Goal: Task Accomplishment & Management: Manage account settings

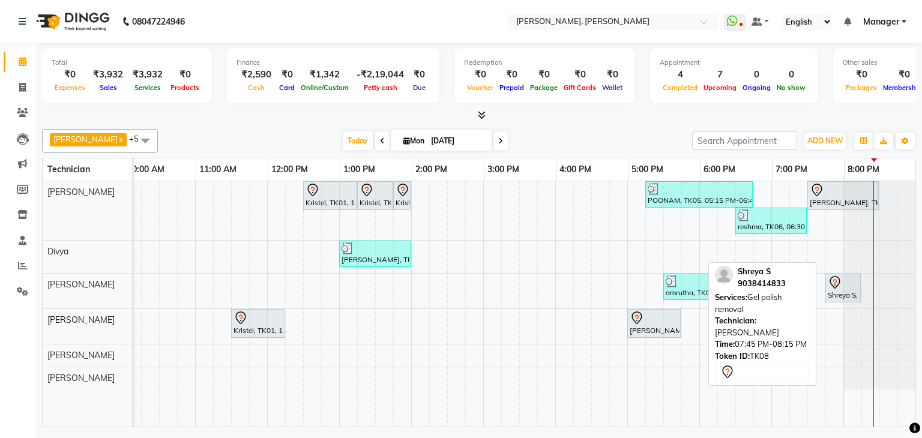
click at [832, 286] on icon at bounding box center [835, 282] width 10 height 13
select select "7"
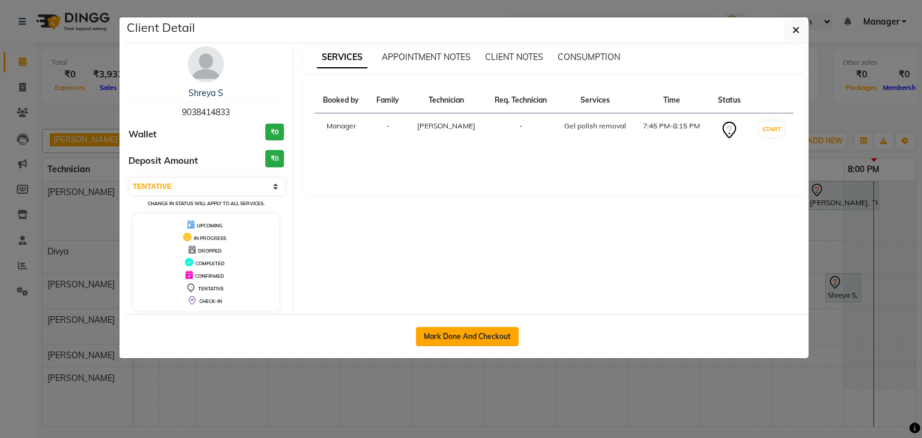
click at [479, 340] on button "Mark Done And Checkout" at bounding box center [467, 336] width 103 height 19
select select "service"
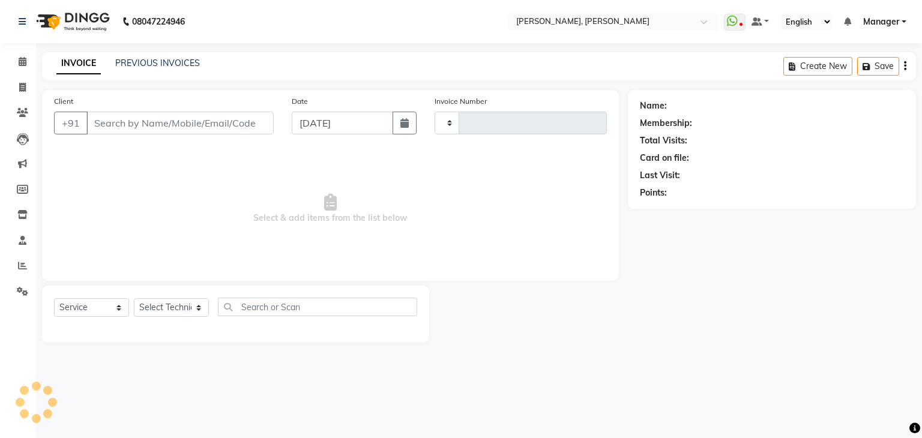
type input "1127"
select select "6455"
type input "90******33"
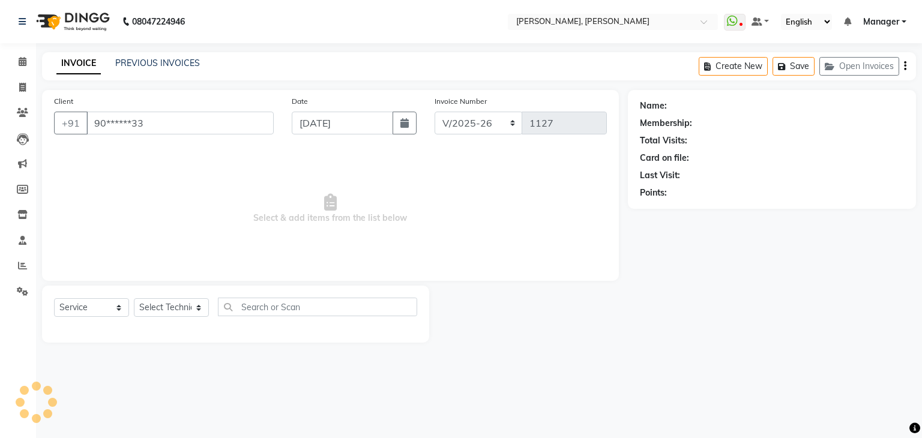
select select "81777"
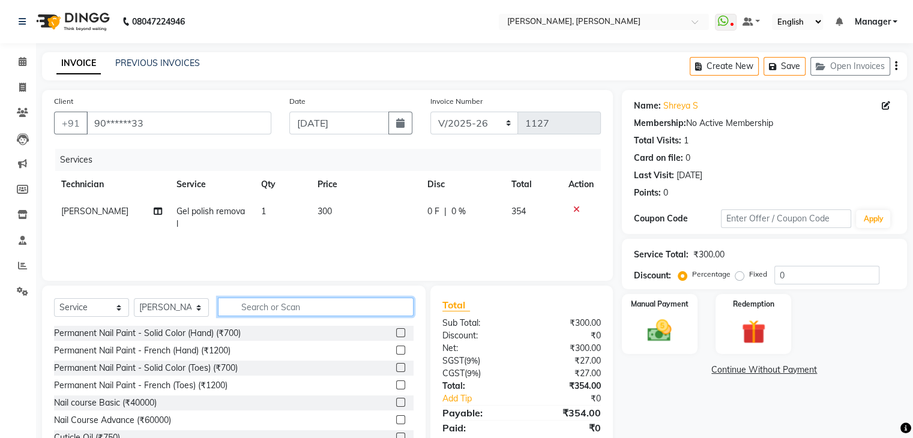
click at [311, 306] on input "text" at bounding box center [316, 307] width 196 height 19
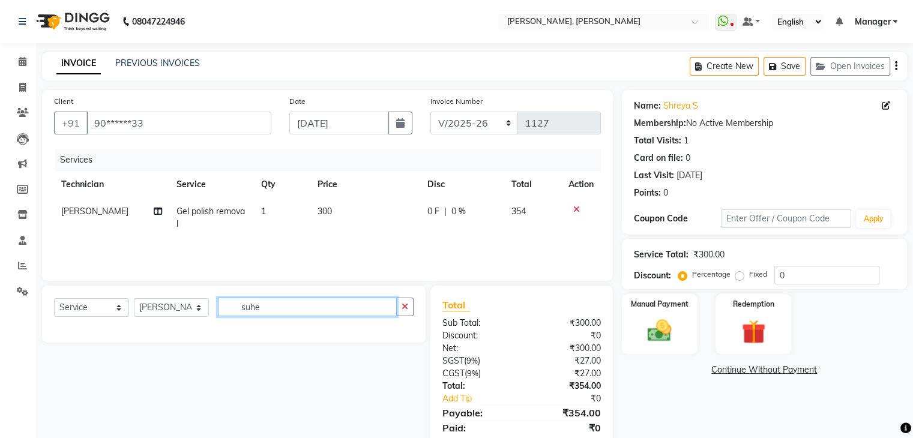
type input "suhe"
click at [196, 310] on select "Select Technician Aamir Aniket Apshana Divya Himanshu Kunal Manager Nikhil Salm…" at bounding box center [171, 307] width 75 height 19
select select "87862"
click at [134, 299] on select "Select Technician Aamir Aniket Apshana Divya Himanshu Kunal Manager Nikhil Salm…" at bounding box center [171, 307] width 75 height 19
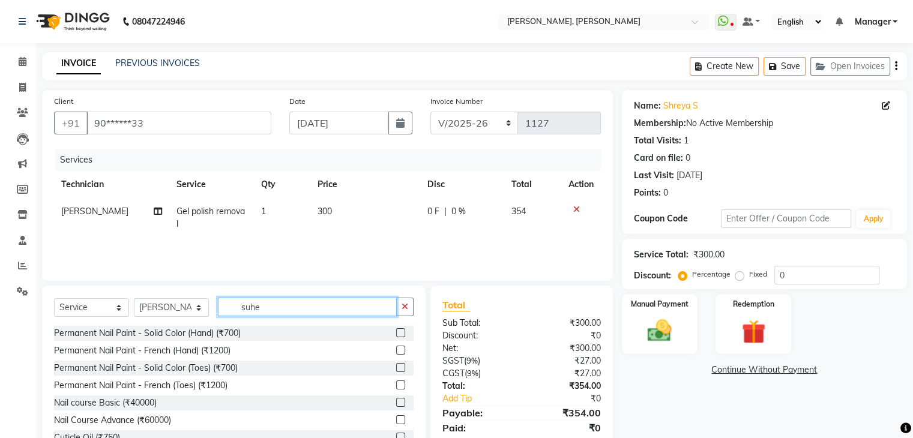
click at [259, 303] on input "suhe" at bounding box center [307, 307] width 179 height 19
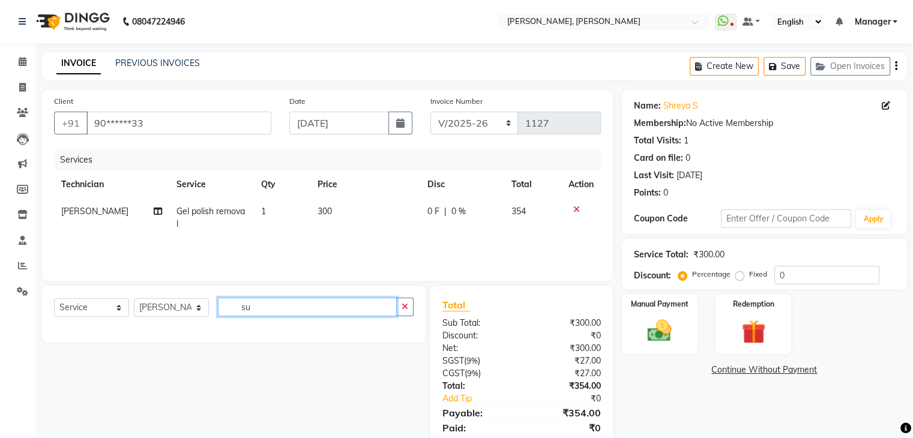
type input "s"
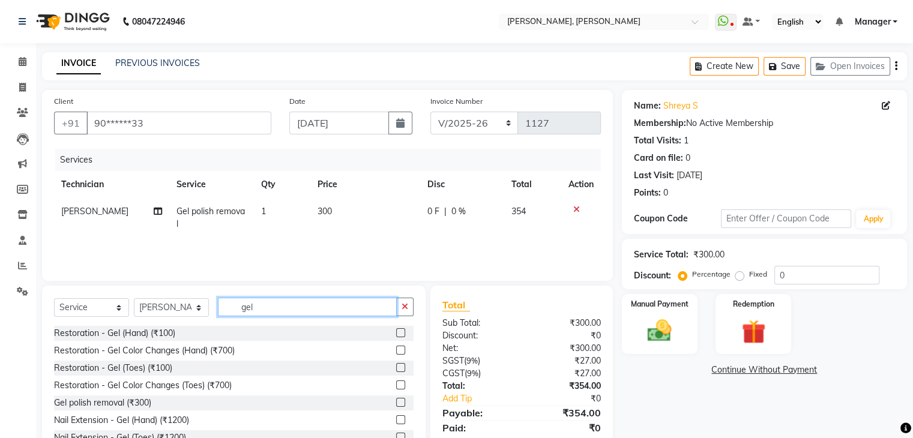
type input "gel"
click at [396, 404] on label at bounding box center [400, 402] width 9 height 9
click at [396, 404] on input "checkbox" at bounding box center [400, 403] width 8 height 8
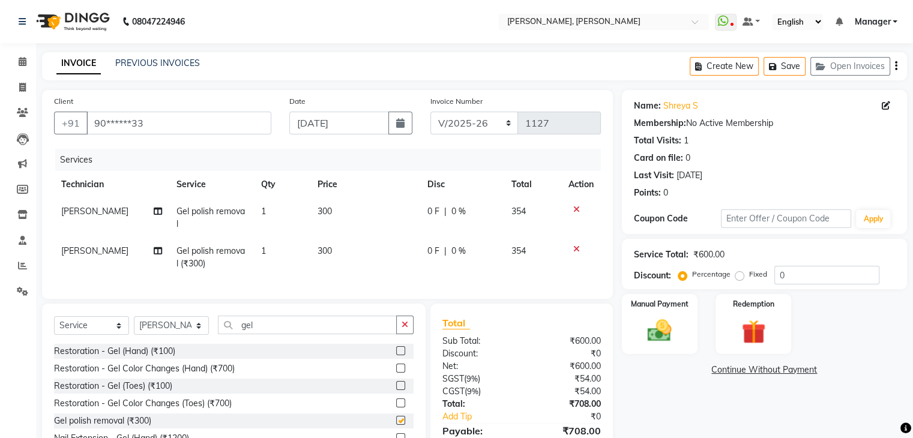
checkbox input "false"
click at [360, 335] on input "gel" at bounding box center [307, 325] width 179 height 19
type input "g"
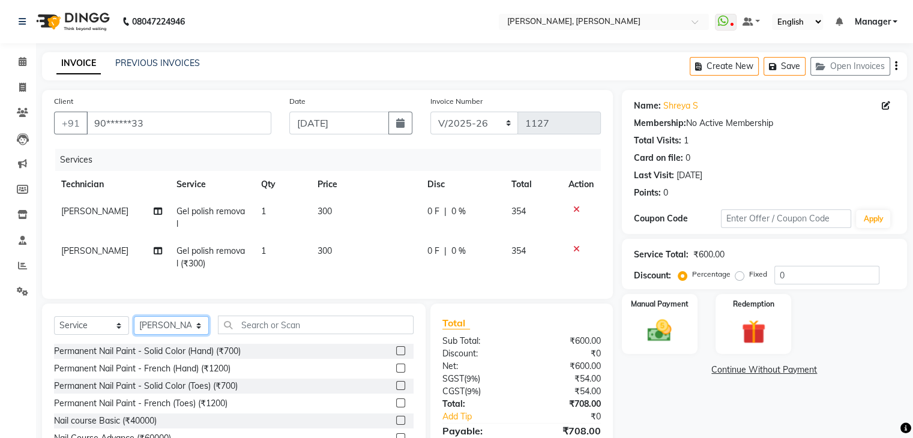
click at [200, 335] on select "Select Technician Aamir Aniket Apshana Divya Himanshu Kunal Manager Nikhil Salm…" at bounding box center [171, 326] width 75 height 19
select select "81777"
click at [134, 327] on select "Select Technician Aamir Aniket Apshana Divya Himanshu Kunal Manager Nikhil Salm…" at bounding box center [171, 326] width 75 height 19
click at [318, 335] on input "text" at bounding box center [316, 325] width 196 height 19
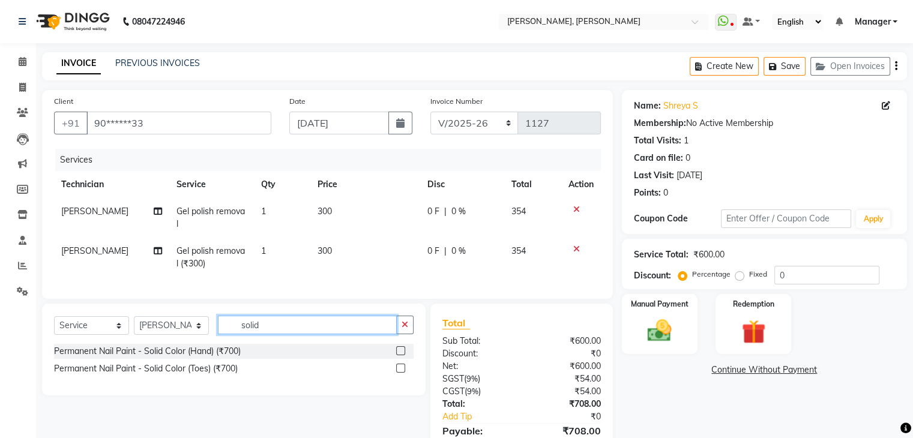
type input "solid"
click at [401, 356] on label at bounding box center [400, 351] width 9 height 9
click at [401, 356] on input "checkbox" at bounding box center [400, 352] width 8 height 8
checkbox input "false"
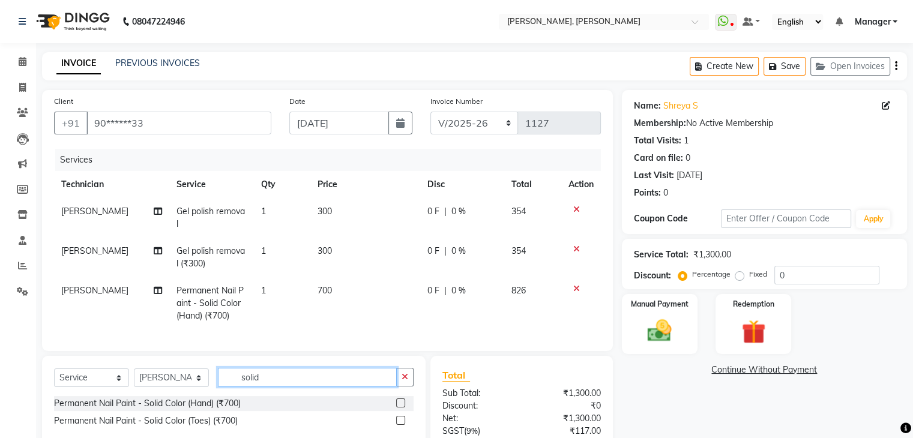
click at [320, 387] on input "solid" at bounding box center [307, 377] width 179 height 19
type input "s"
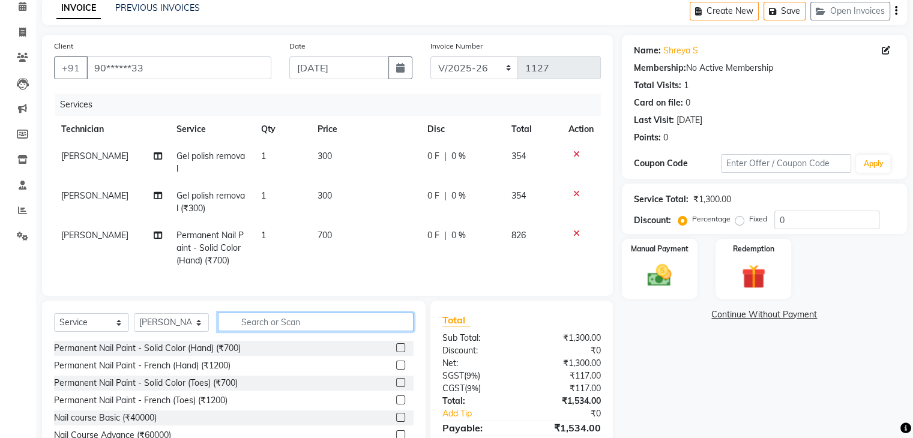
scroll to position [56, 0]
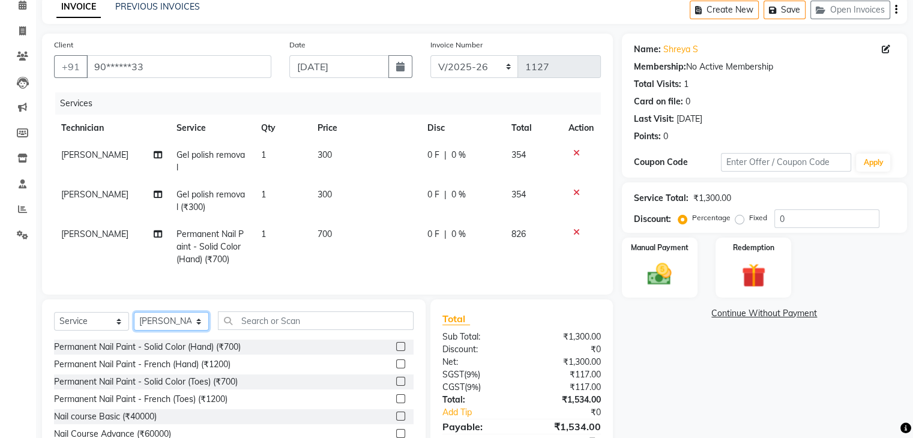
click at [199, 331] on select "Select Technician Aamir Aniket Apshana Divya Himanshu Kunal Manager Nikhil Salm…" at bounding box center [171, 321] width 75 height 19
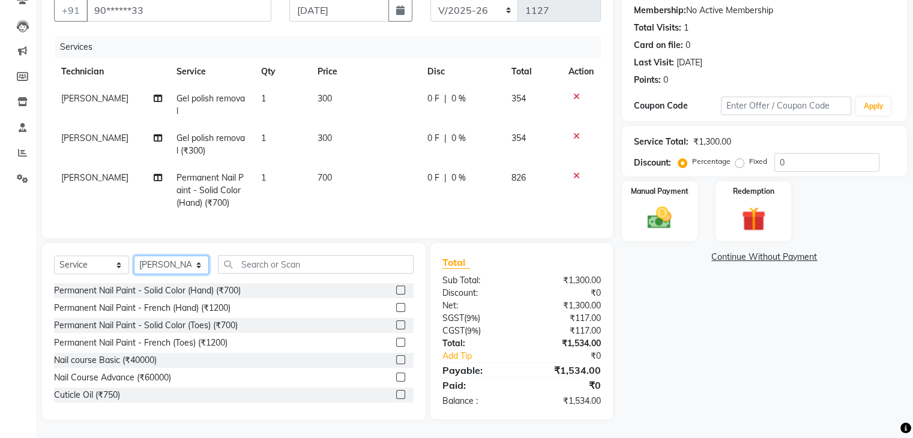
click at [198, 264] on select "Select Technician Aamir Aniket Apshana Divya Himanshu Kunal Manager Nikhil Salm…" at bounding box center [171, 265] width 75 height 19
select select "87862"
click at [134, 256] on select "Select Technician Aamir Aniket Apshana Divya Himanshu Kunal Manager Nikhil Salm…" at bounding box center [171, 265] width 75 height 19
click at [289, 274] on div "Select Service Product Membership Package Voucher Prepaid Gift Card Select Tech…" at bounding box center [234, 269] width 360 height 28
click at [288, 264] on input "text" at bounding box center [316, 264] width 196 height 19
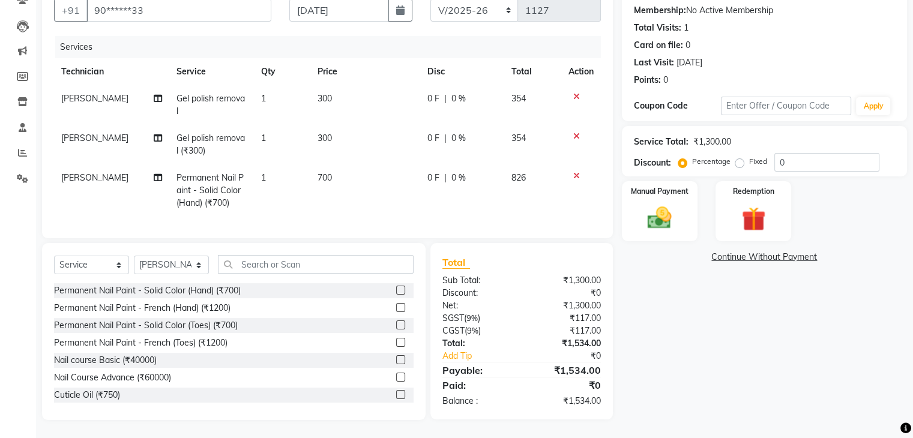
click at [396, 291] on label at bounding box center [400, 290] width 9 height 9
click at [396, 291] on input "checkbox" at bounding box center [400, 291] width 8 height 8
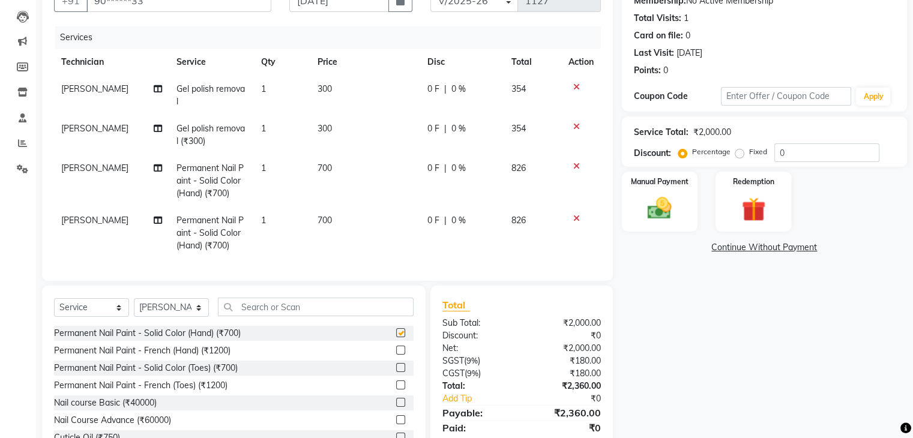
checkbox input "false"
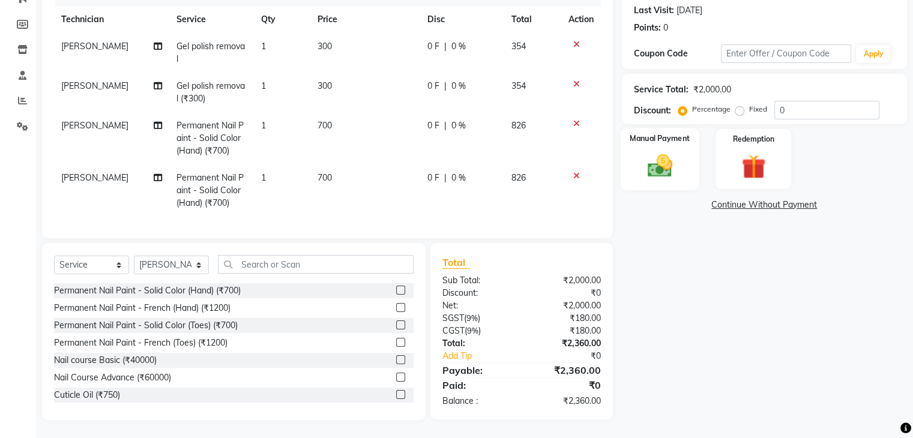
click at [632, 141] on div "Manual Payment" at bounding box center [659, 159] width 79 height 62
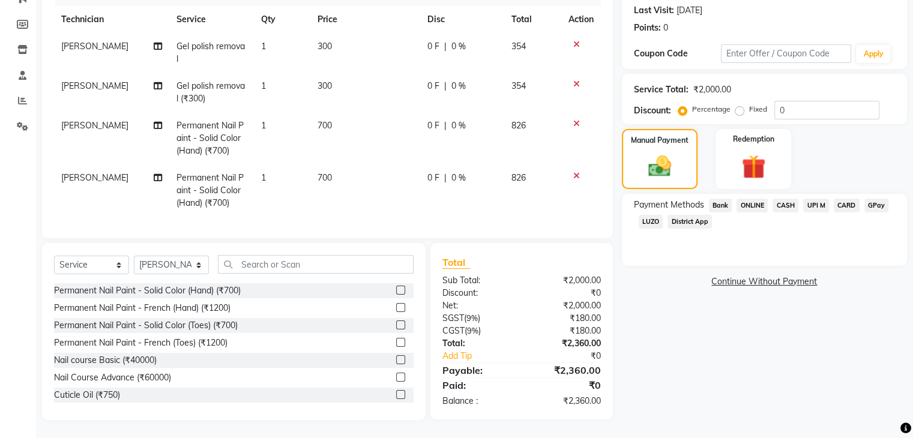
click at [816, 199] on span "UPI M" at bounding box center [817, 206] width 26 height 14
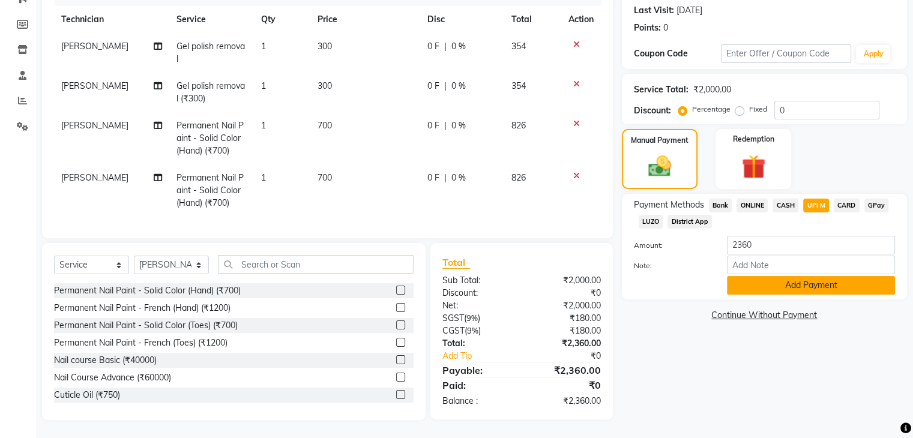
click at [753, 280] on button "Add Payment" at bounding box center [811, 285] width 168 height 19
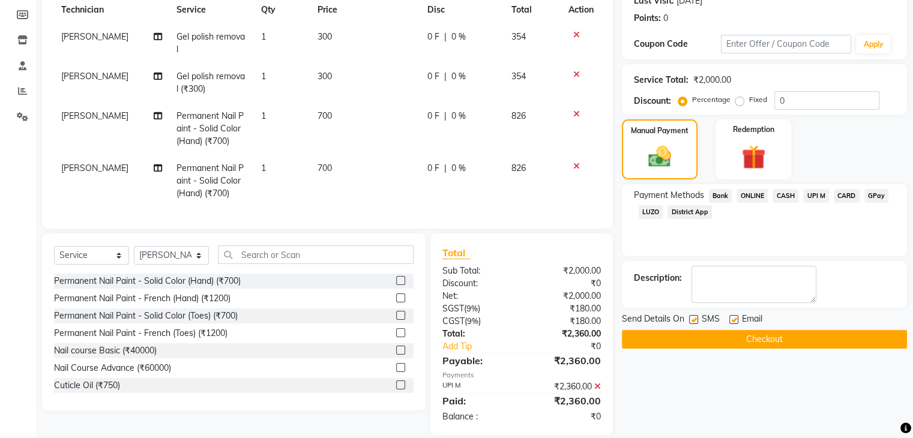
click at [781, 342] on button "Checkout" at bounding box center [764, 339] width 285 height 19
click at [652, 390] on div "Name: Shreya S Membership: No Active Membership Total Visits: 1 Card on file: 0…" at bounding box center [769, 175] width 294 height 520
click at [674, 337] on button "Checkout" at bounding box center [764, 339] width 285 height 19
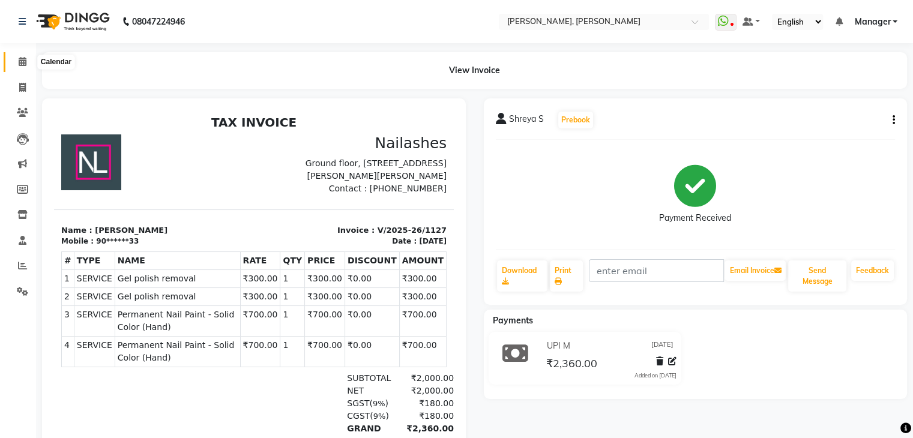
click at [21, 61] on icon at bounding box center [23, 61] width 8 height 9
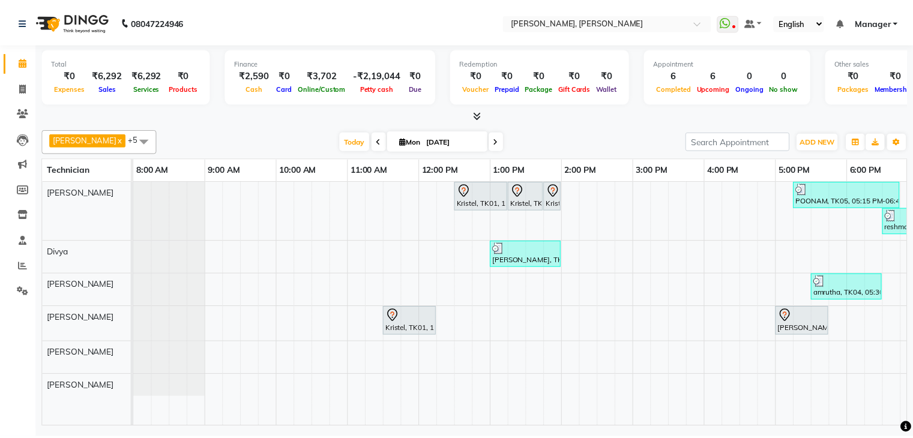
scroll to position [0, 155]
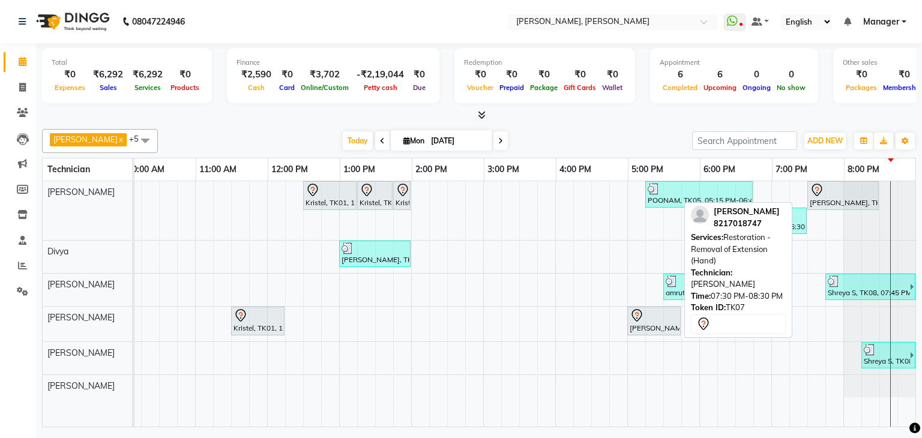
click at [809, 196] on div "Swati Pandey, TK07, 07:30 PM-08:30 PM, Restoration - Removal of Extension (Hand)" at bounding box center [843, 195] width 69 height 25
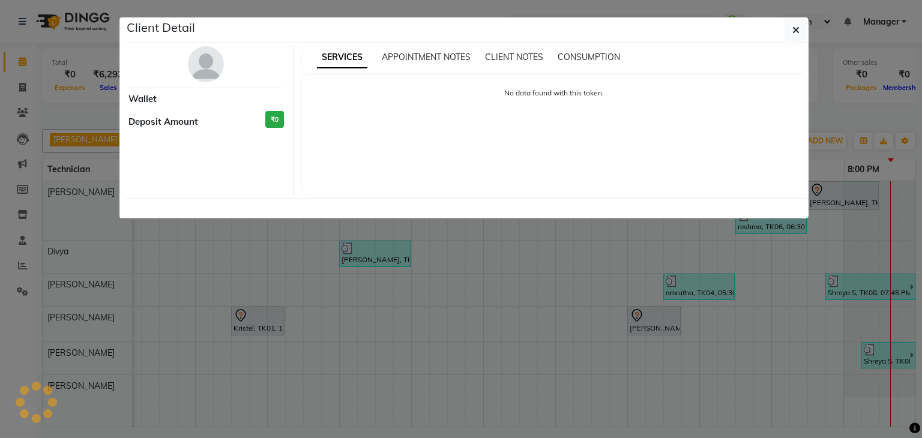
select select "7"
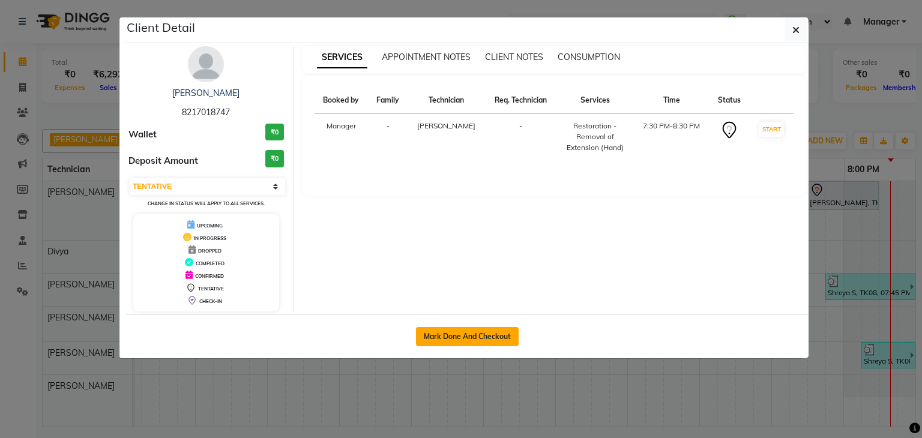
click at [482, 339] on button "Mark Done And Checkout" at bounding box center [467, 336] width 103 height 19
select select "service"
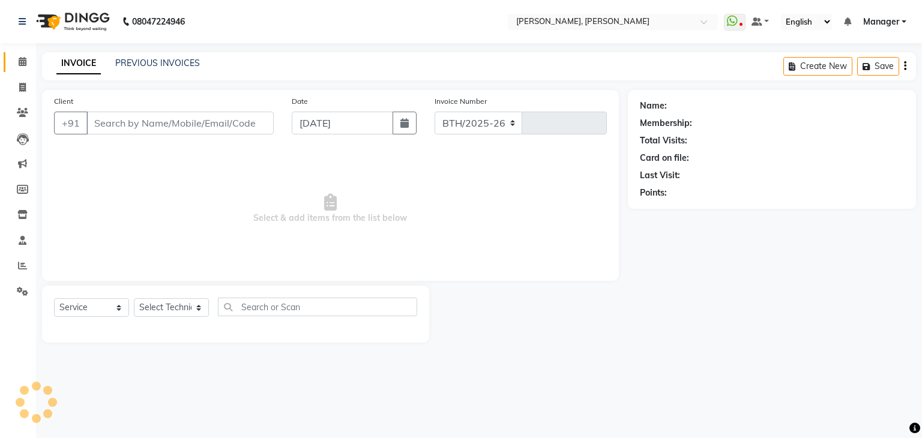
select select "6455"
type input "1128"
type input "82******47"
select select "54412"
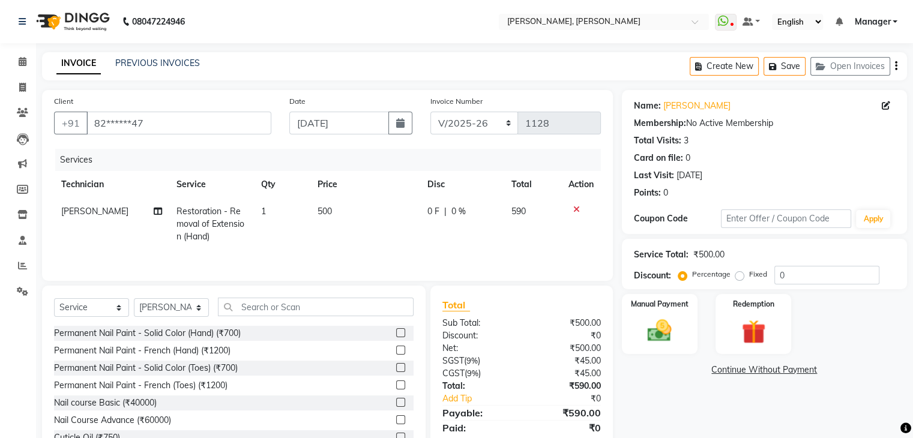
click at [330, 212] on span "500" at bounding box center [325, 211] width 14 height 11
select select "54412"
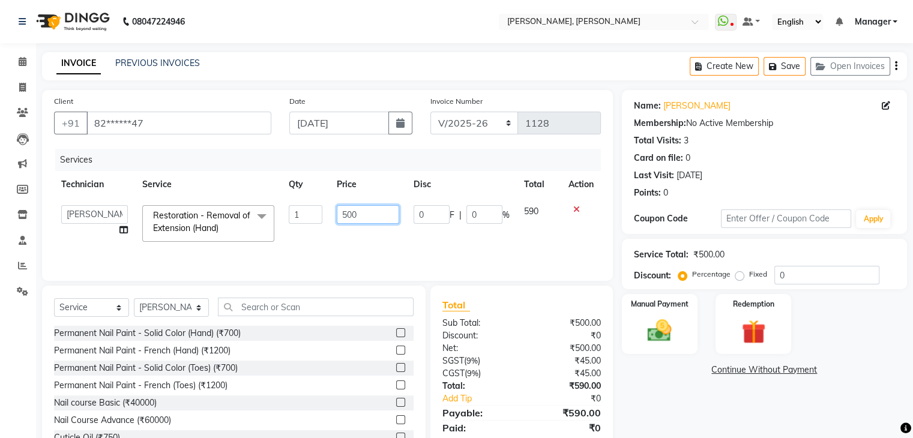
click at [368, 214] on input "500" at bounding box center [368, 214] width 62 height 19
type input "5"
type input "250"
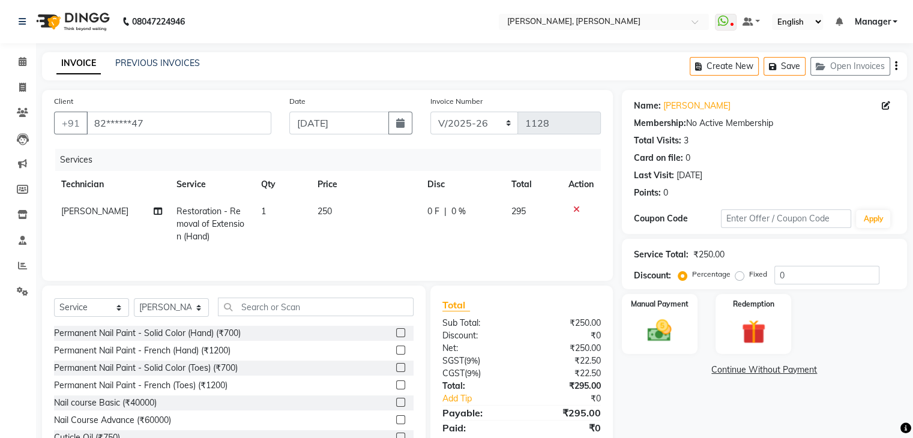
click at [377, 233] on td "250" at bounding box center [366, 224] width 110 height 52
select select "54412"
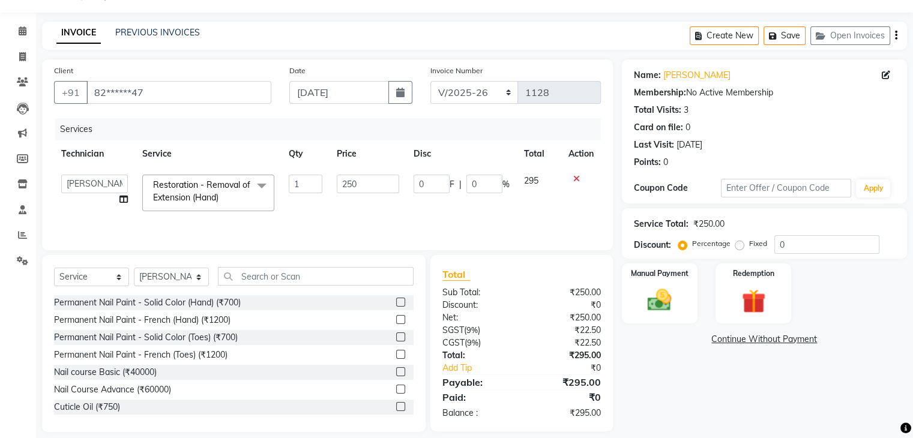
scroll to position [31, 0]
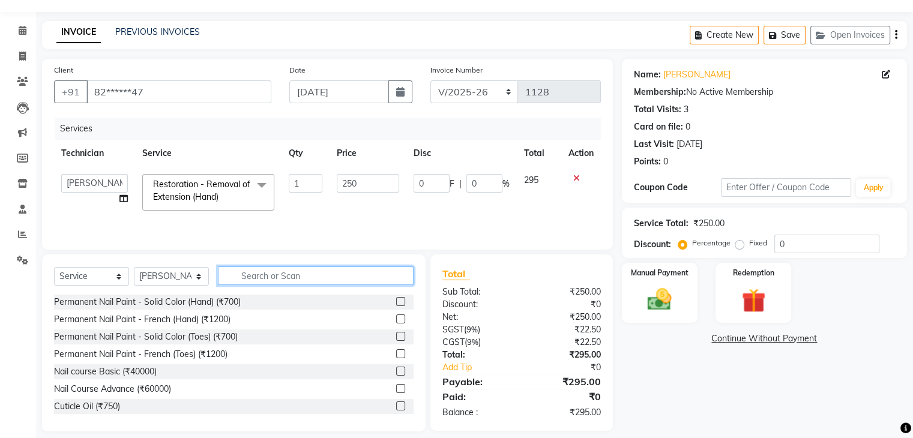
click at [301, 272] on input "text" at bounding box center [316, 276] width 196 height 19
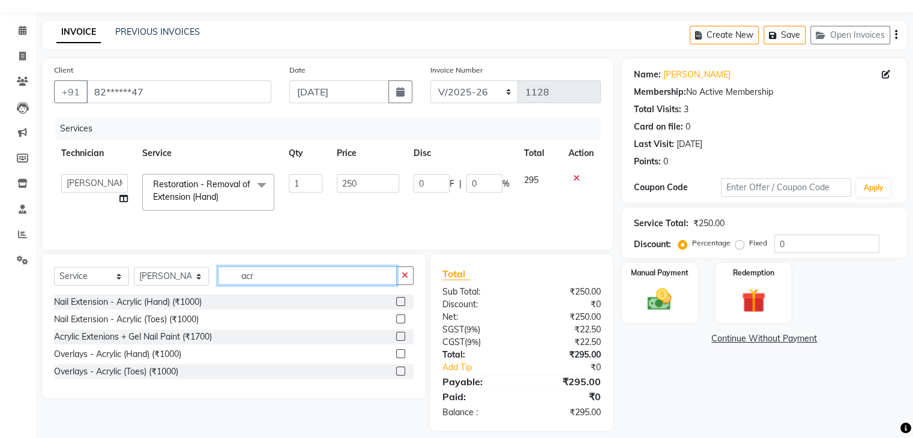
type input "acr"
click at [399, 303] on label at bounding box center [400, 301] width 9 height 9
click at [399, 303] on input "checkbox" at bounding box center [400, 302] width 8 height 8
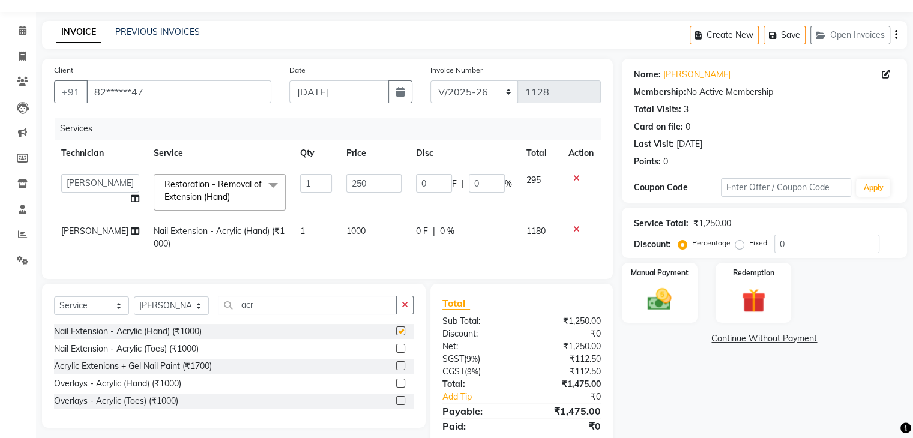
checkbox input "false"
click at [335, 309] on input "acr" at bounding box center [307, 305] width 179 height 19
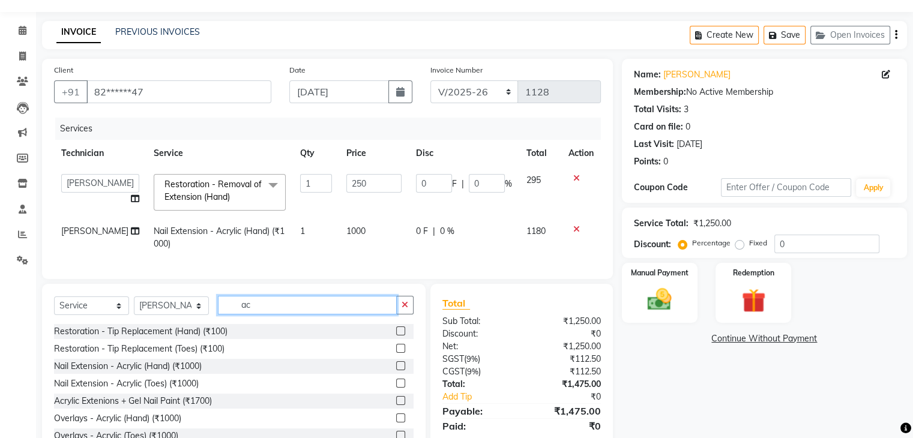
type input "a"
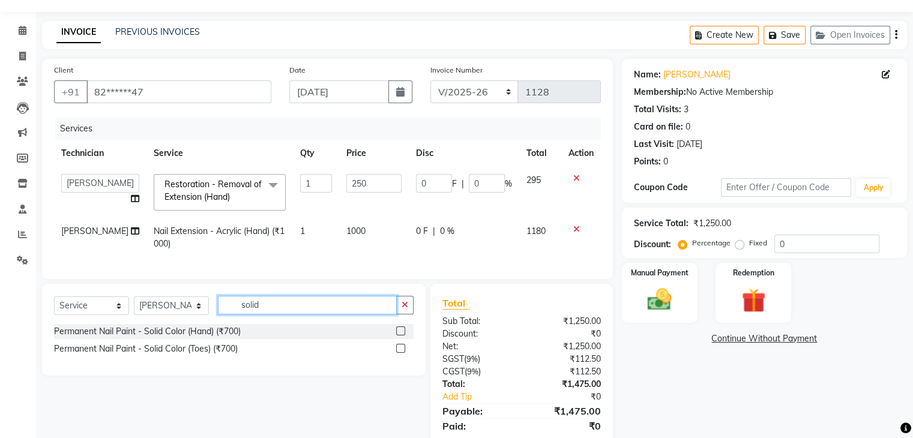
type input "solid"
click at [394, 339] on div "Permanent Nail Paint - Solid Color (Hand) (₹700)" at bounding box center [234, 331] width 360 height 15
click at [398, 336] on label at bounding box center [400, 331] width 9 height 9
click at [398, 336] on input "checkbox" at bounding box center [400, 332] width 8 height 8
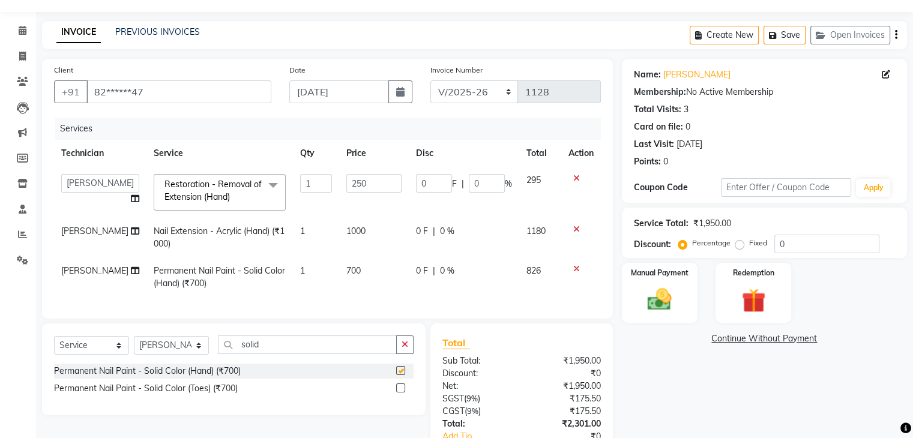
checkbox input "false"
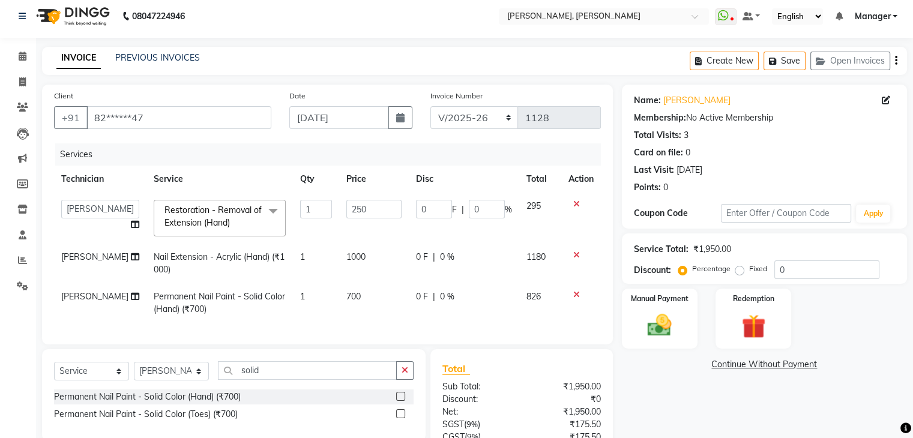
scroll to position [0, 0]
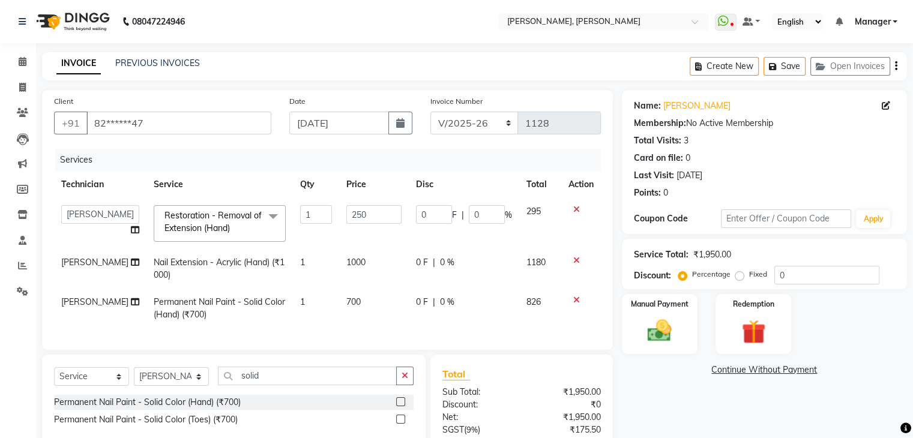
drag, startPoint x: 435, startPoint y: 27, endPoint x: 427, endPoint y: 37, distance: 12.9
click at [427, 37] on nav "08047224946 Select Location × Nailashes, Sahakara Nagar WhatsApp Status ✕ Statu…" at bounding box center [456, 21] width 913 height 43
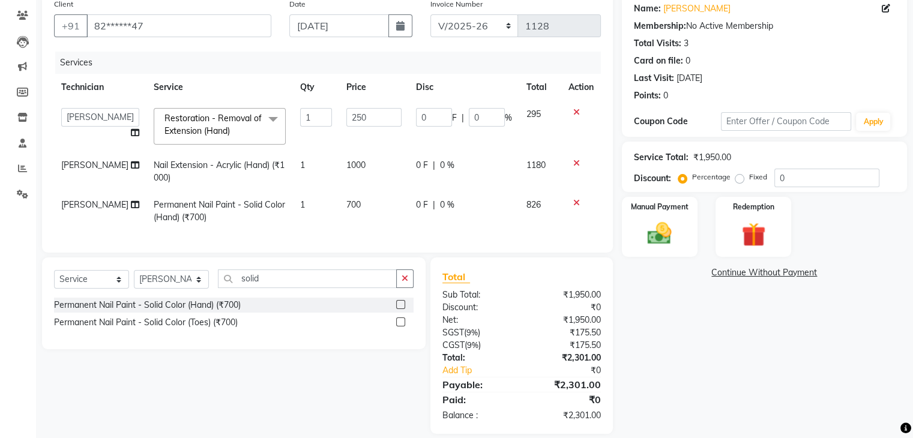
scroll to position [120, 0]
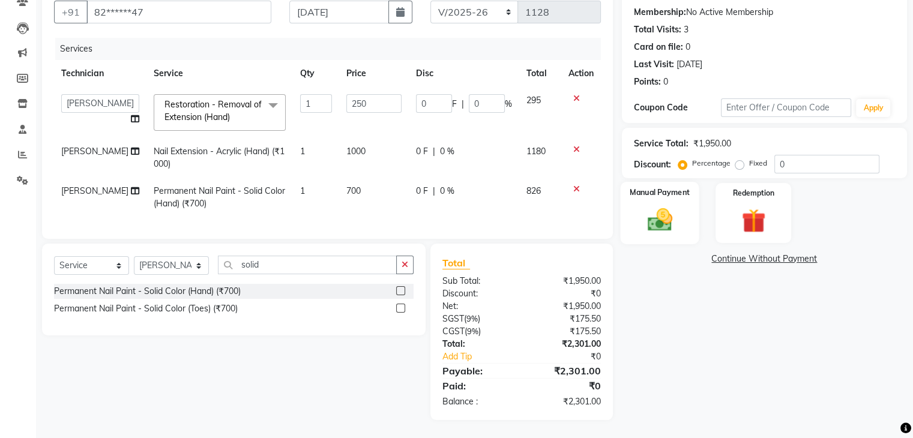
click at [663, 206] on img at bounding box center [660, 220] width 40 height 29
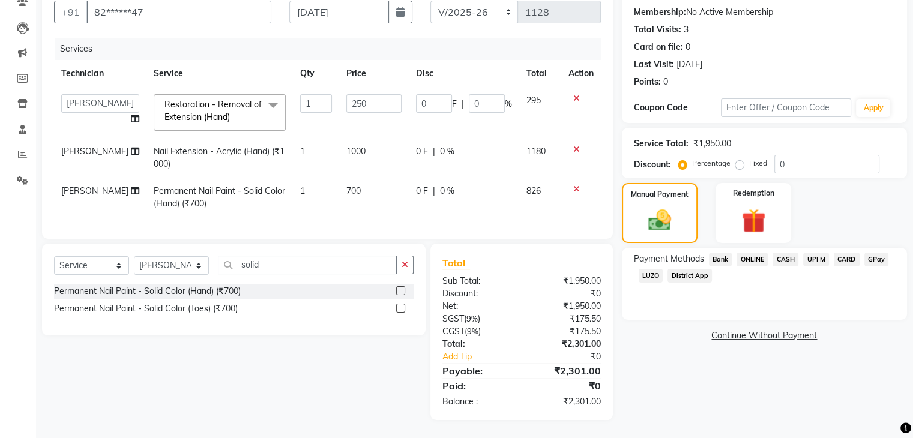
click at [810, 253] on span "UPI M" at bounding box center [817, 260] width 26 height 14
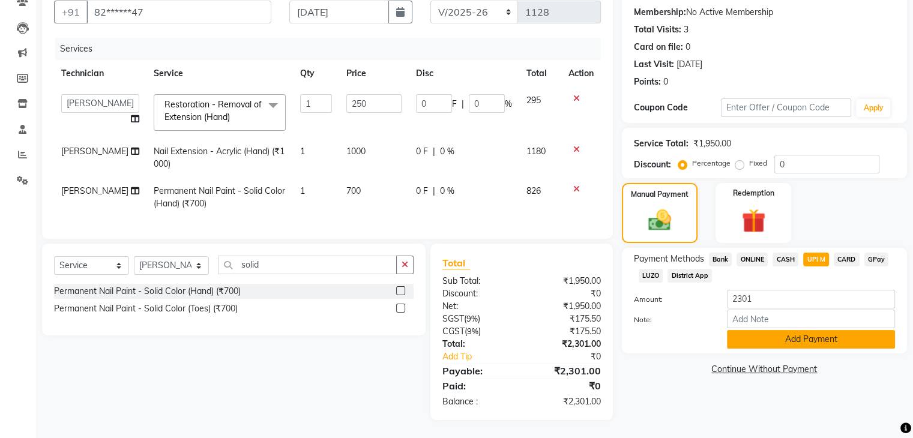
click at [757, 330] on button "Add Payment" at bounding box center [811, 339] width 168 height 19
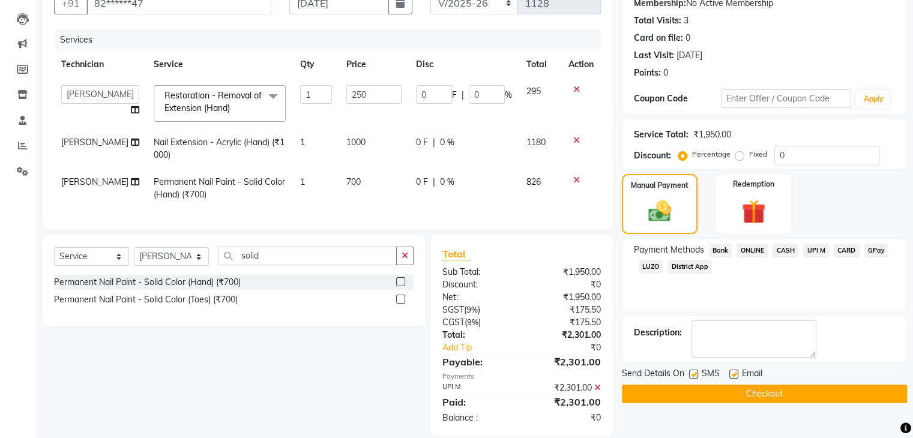
click at [748, 388] on button "Checkout" at bounding box center [764, 394] width 285 height 19
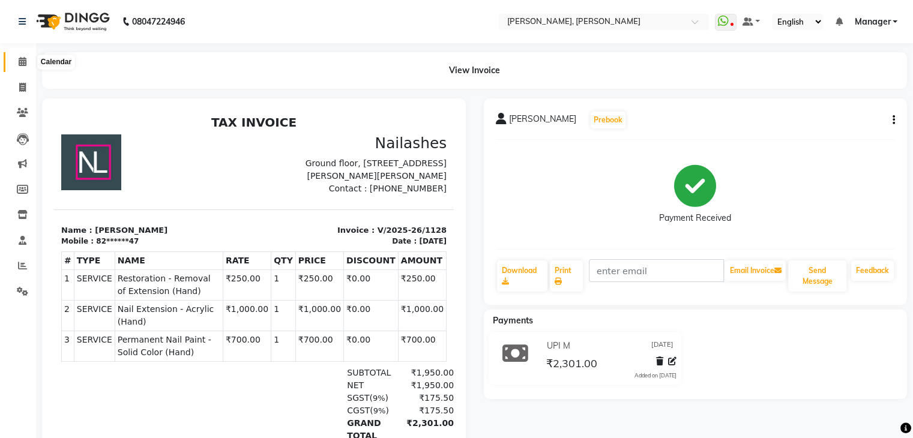
click at [19, 63] on icon at bounding box center [23, 61] width 8 height 9
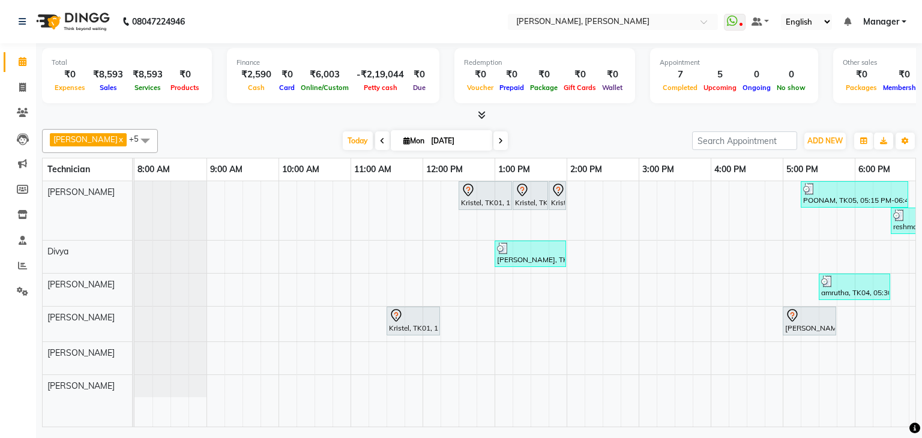
scroll to position [0, 155]
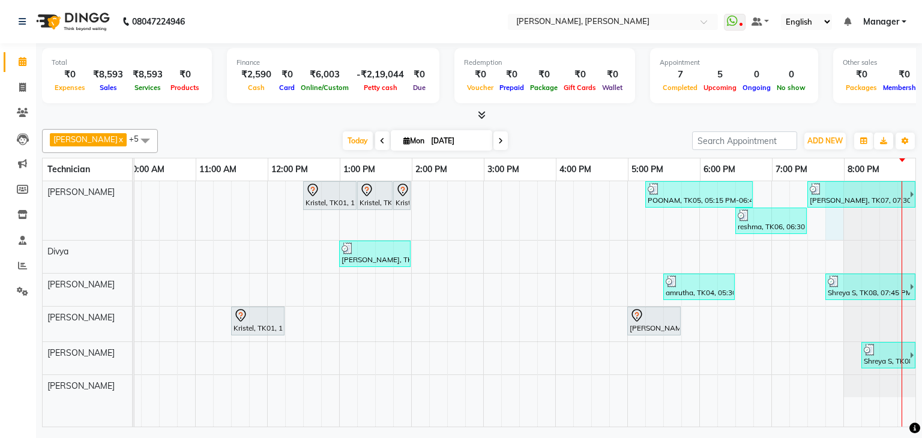
click at [826, 224] on div "Kristel, TK01, 12:30 PM-01:15 PM, Nail Extension - Acrylic (Hand) Kristel, TK01…" at bounding box center [447, 304] width 937 height 246
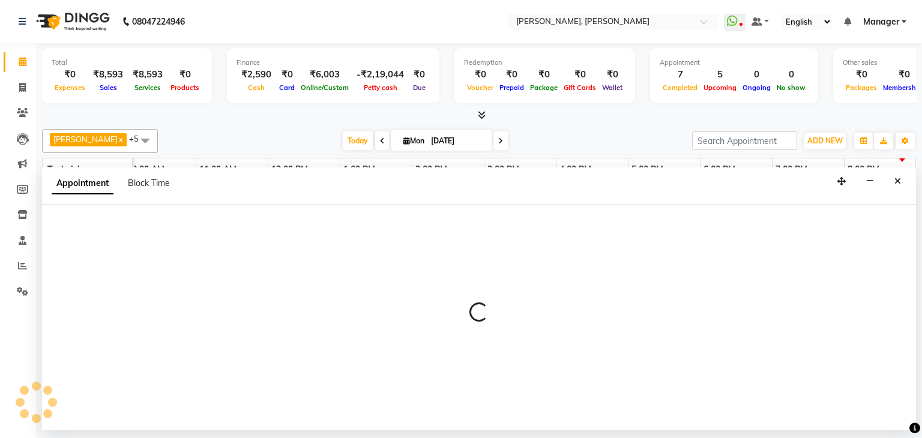
select select "54412"
select select "1185"
select select "tentative"
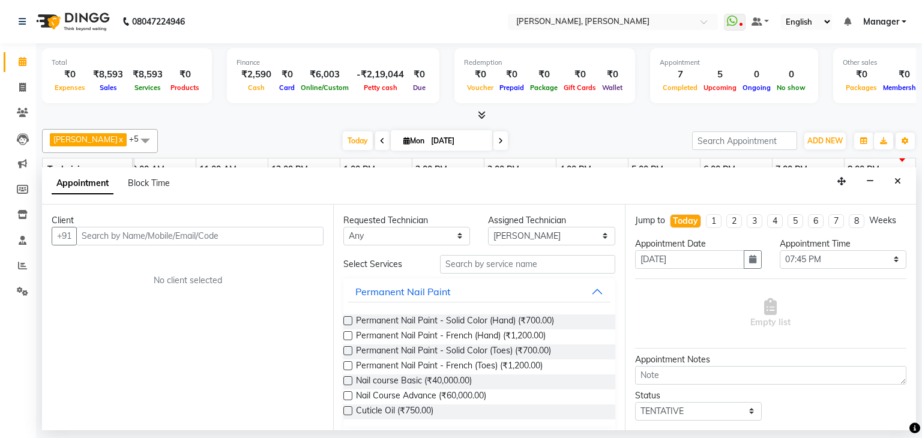
click at [855, 270] on div "Appointment Time Select 09:00 AM 09:15 AM 09:30 AM 09:45 AM 10:00 AM 10:15 AM 1…" at bounding box center [843, 258] width 145 height 41
click at [850, 260] on select "Select 09:00 AM 09:15 AM 09:30 AM 09:45 AM 10:00 AM 10:15 AM 10:30 AM 10:45 AM …" at bounding box center [843, 259] width 127 height 19
select select "1200"
click at [780, 250] on select "Select 09:00 AM 09:15 AM 09:30 AM 09:45 AM 10:00 AM 10:15 AM 10:30 AM 10:45 AM …" at bounding box center [843, 259] width 127 height 19
click at [241, 241] on input "text" at bounding box center [199, 236] width 247 height 19
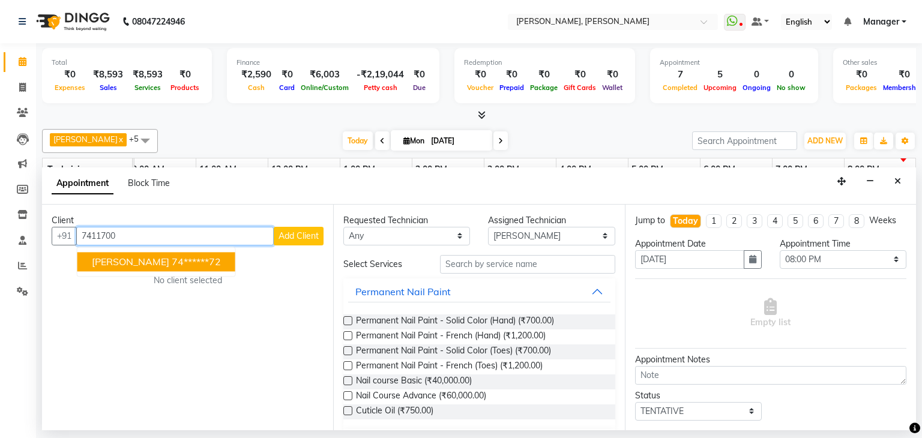
click at [130, 257] on span "[PERSON_NAME]" at bounding box center [130, 262] width 77 height 12
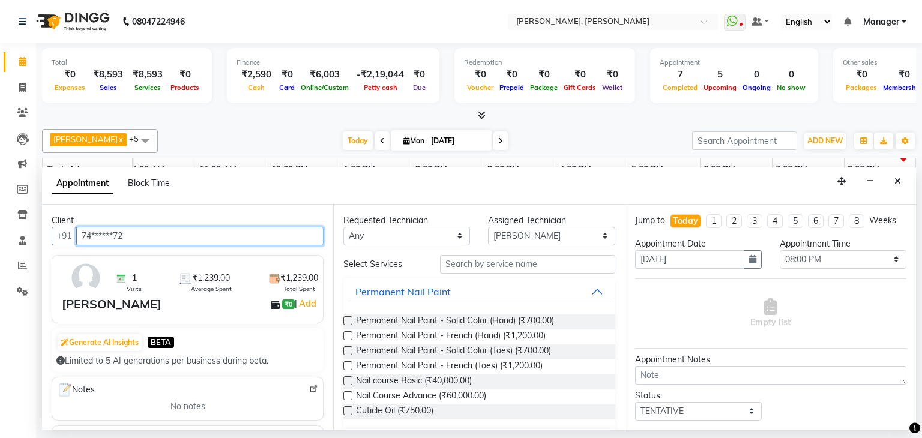
type input "74******72"
click at [235, 330] on div "Generate AI Insights BETA Limited to 5 AI generations per business during beta." at bounding box center [188, 351] width 272 height 44
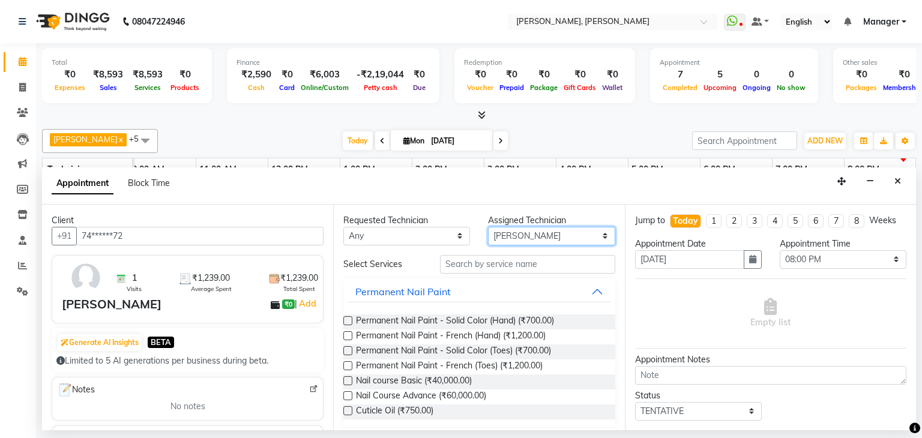
click at [554, 238] on select "Select [PERSON_NAME] [PERSON_NAME] Apshana [PERSON_NAME] Kunal Nikhil [PERSON_N…" at bounding box center [551, 236] width 127 height 19
select select "81777"
click at [488, 227] on select "Select [PERSON_NAME] [PERSON_NAME] Apshana [PERSON_NAME] Kunal Nikhil [PERSON_N…" at bounding box center [551, 236] width 127 height 19
click at [345, 321] on label at bounding box center [348, 321] width 9 height 9
click at [345, 321] on input "checkbox" at bounding box center [348, 322] width 8 height 8
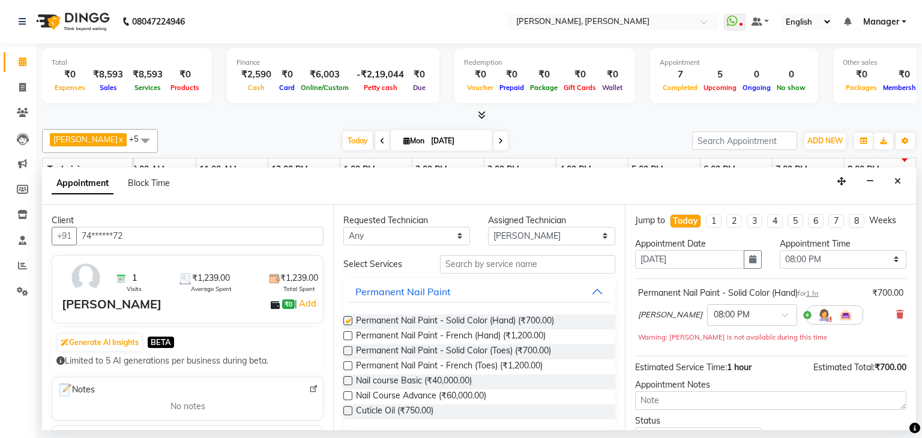
checkbox input "false"
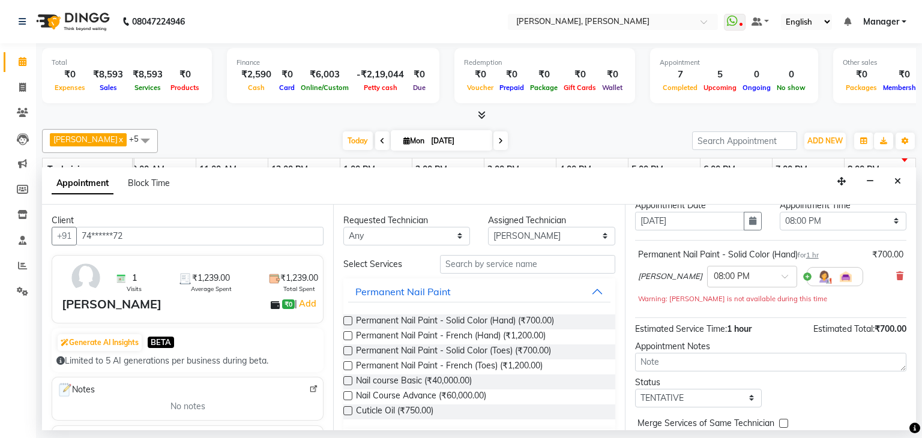
scroll to position [91, 0]
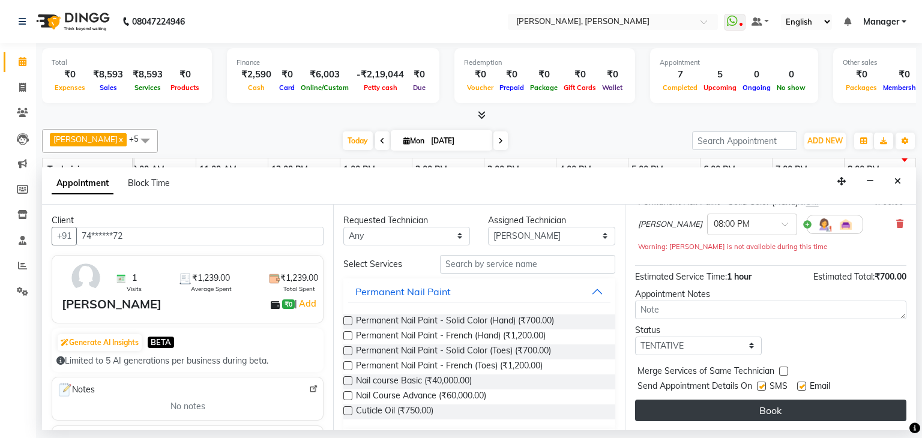
click at [720, 410] on button "Book" at bounding box center [770, 411] width 271 height 22
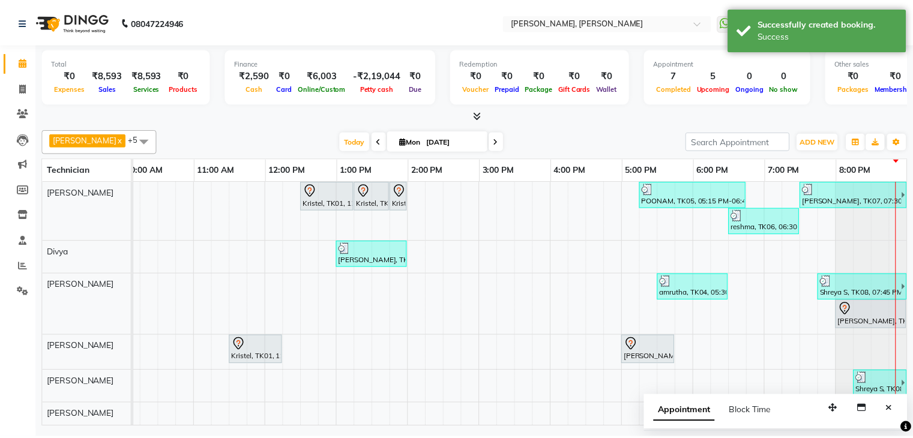
scroll to position [7, 0]
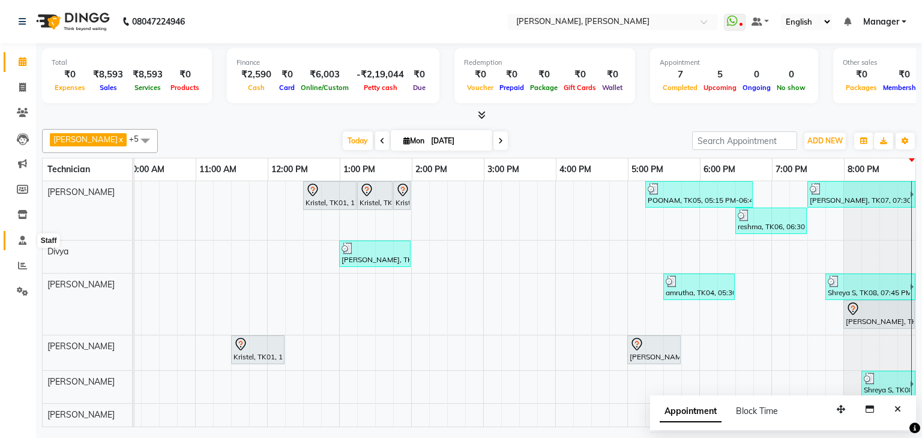
click at [22, 237] on icon at bounding box center [23, 240] width 8 height 9
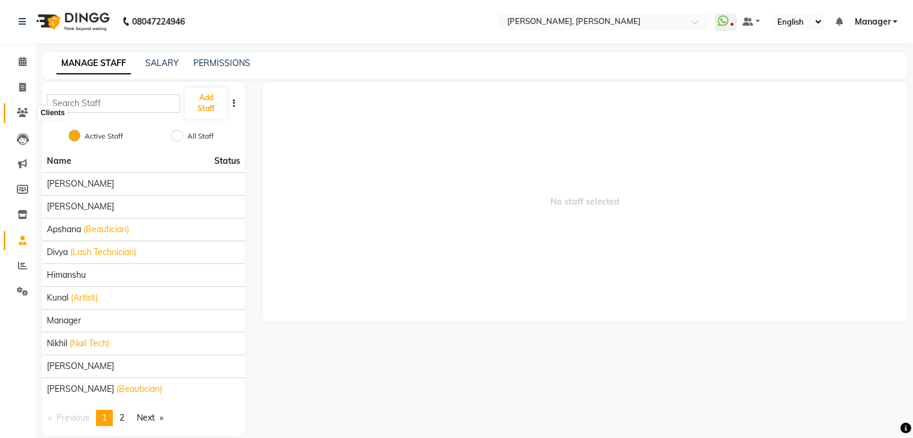
click at [22, 111] on icon at bounding box center [22, 112] width 11 height 9
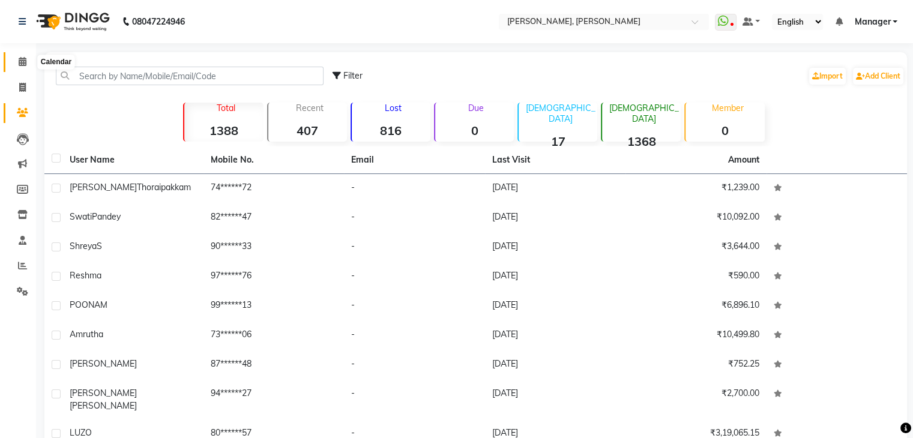
click at [17, 61] on span at bounding box center [22, 62] width 21 height 14
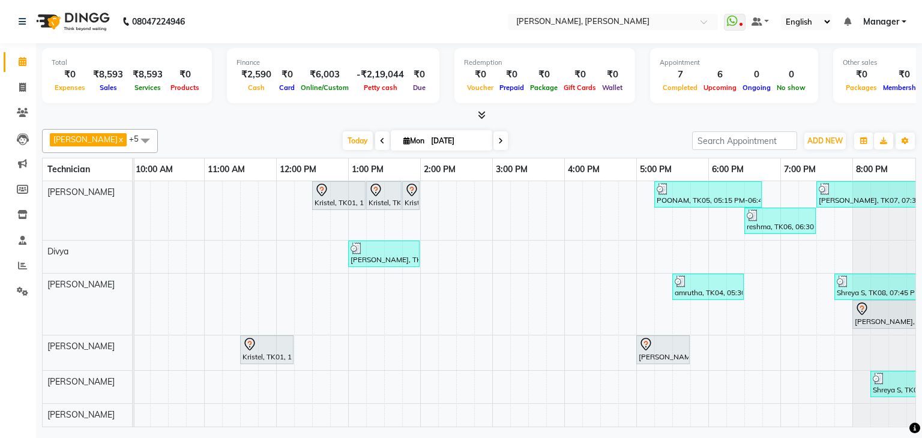
scroll to position [0, 155]
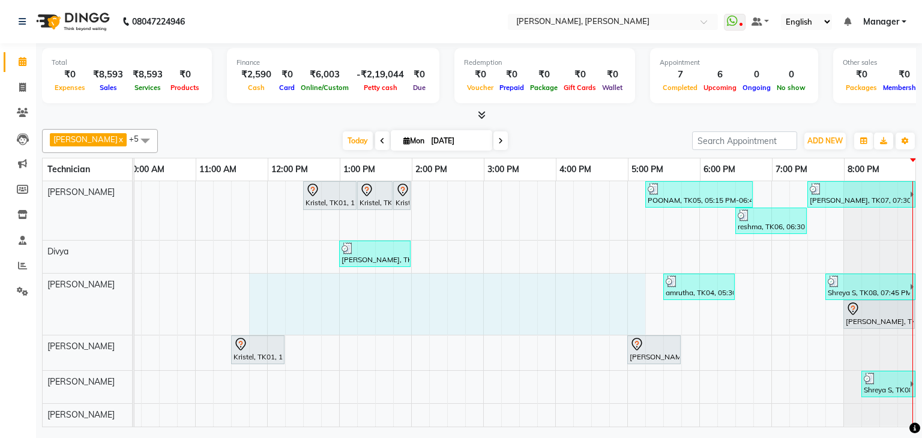
drag, startPoint x: 256, startPoint y: 303, endPoint x: 642, endPoint y: 193, distance: 400.9
click at [642, 193] on div "Kristel, TK01, 12:30 PM-01:15 PM, Nail Extension - Acrylic (Hand) Kristel, TK01…" at bounding box center [447, 304] width 937 height 246
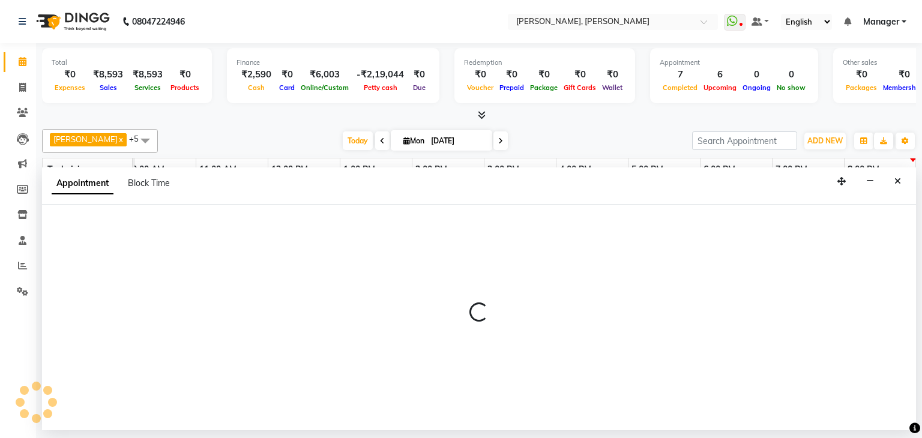
select select "81777"
select select "705"
select select "tentative"
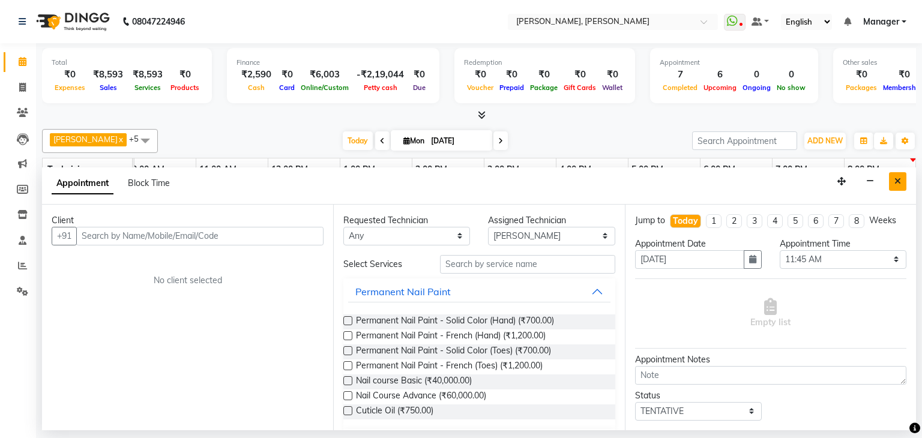
click at [894, 180] on button "Close" at bounding box center [897, 181] width 17 height 19
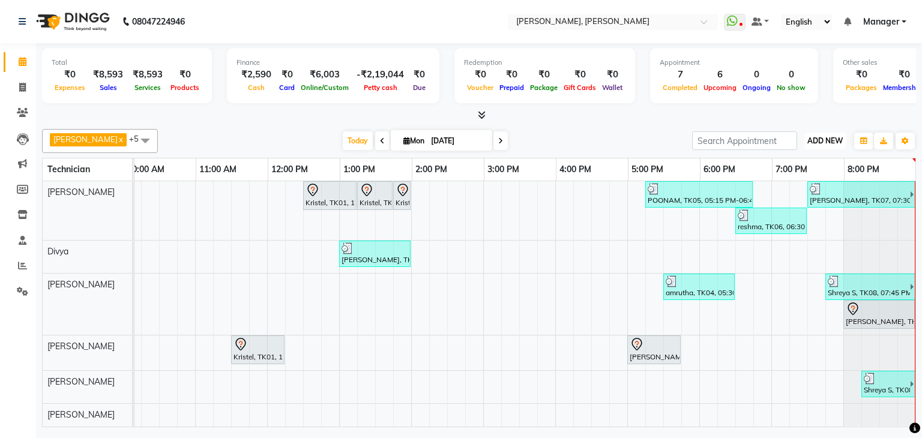
click at [817, 145] on button "ADD NEW Toggle Dropdown" at bounding box center [825, 141] width 41 height 17
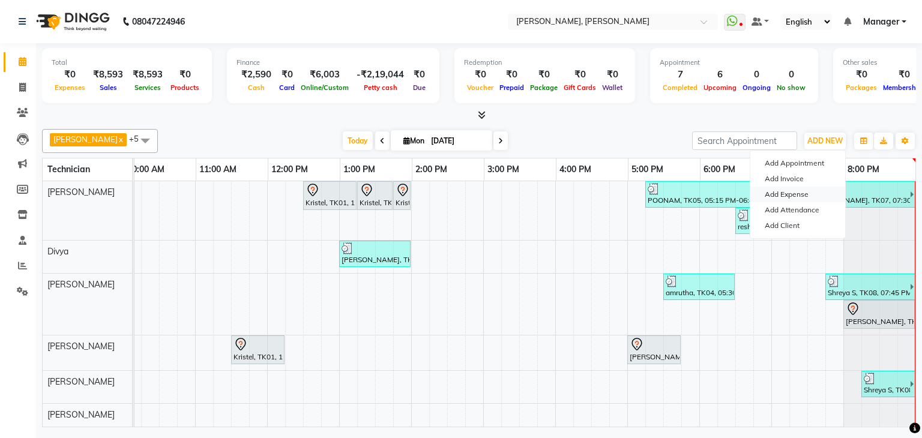
click at [783, 192] on link "Add Expense" at bounding box center [798, 195] width 95 height 16
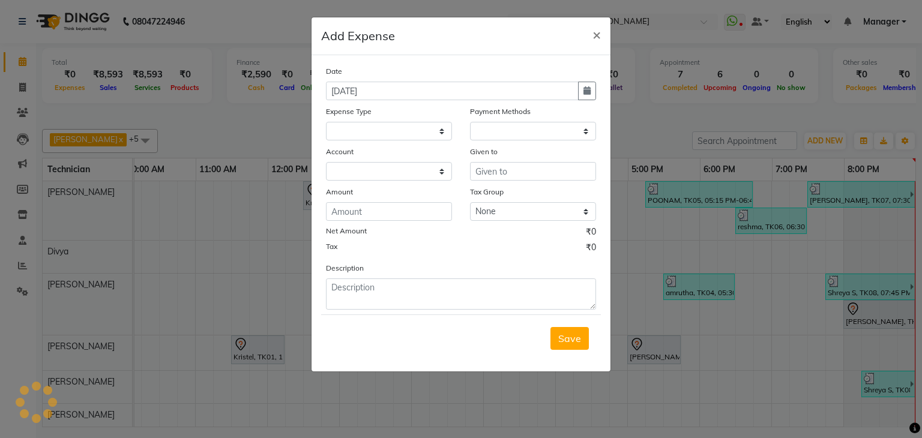
select select
select select "1"
select select "5476"
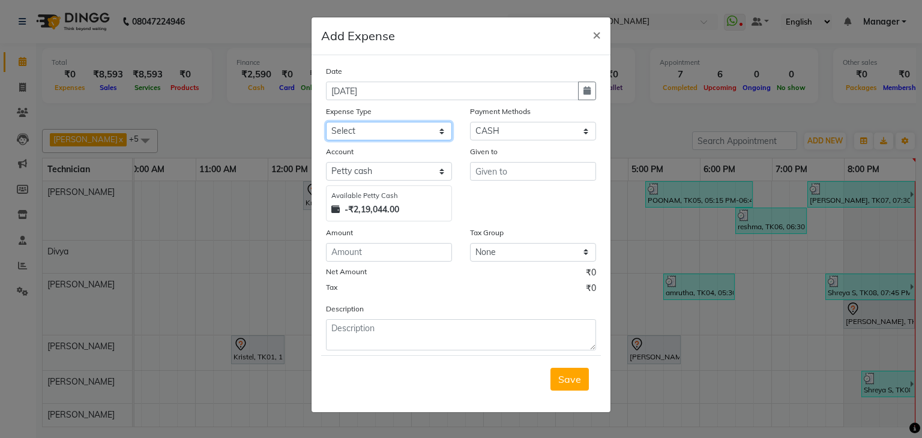
click at [377, 128] on select "Select acetone Advance Salary bank deposite BBMP Beauty products Bed charges BI…" at bounding box center [389, 131] width 126 height 19
click at [326, 123] on select "Select acetone Advance Salary bank deposite BBMP Beauty products Bed charges BI…" at bounding box center [389, 131] width 126 height 19
click at [434, 139] on select "Select acetone Advance Salary bank deposite BBMP Beauty products Bed charges BI…" at bounding box center [389, 131] width 126 height 19
select select "21438"
click at [326, 123] on select "Select acetone Advance Salary bank deposite BBMP Beauty products Bed charges BI…" at bounding box center [389, 131] width 126 height 19
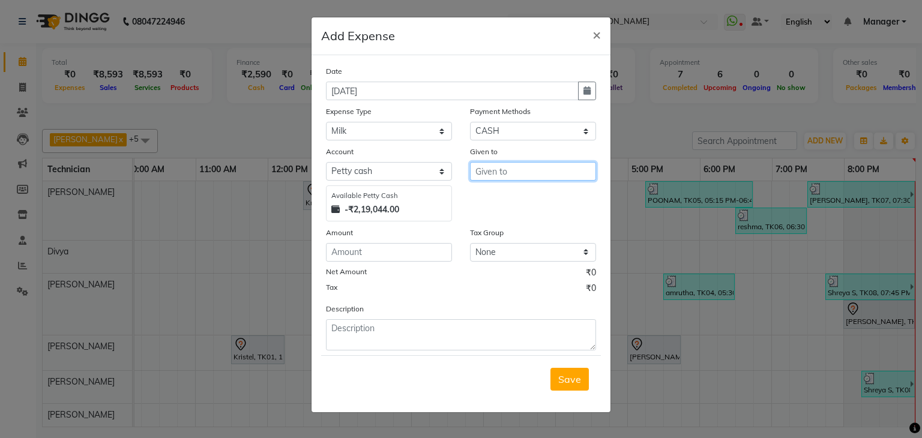
click at [565, 174] on input "text" at bounding box center [533, 171] width 126 height 19
type input "lakshmi"
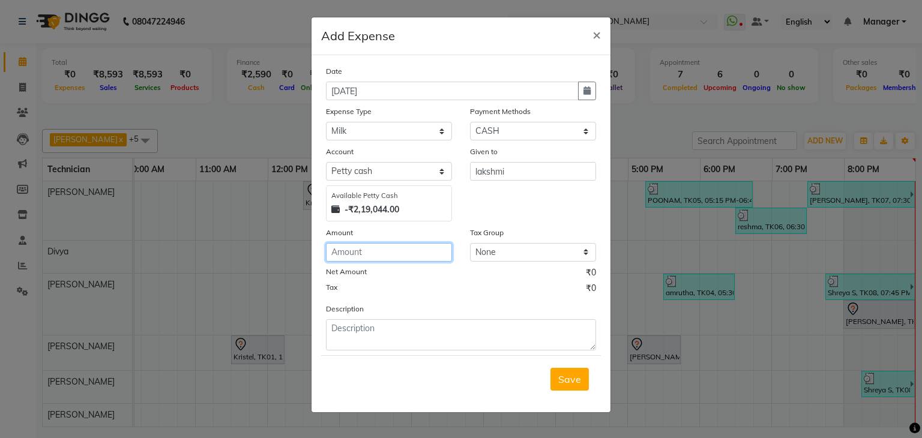
click at [412, 248] on input "number" at bounding box center [389, 252] width 126 height 19
type input "25"
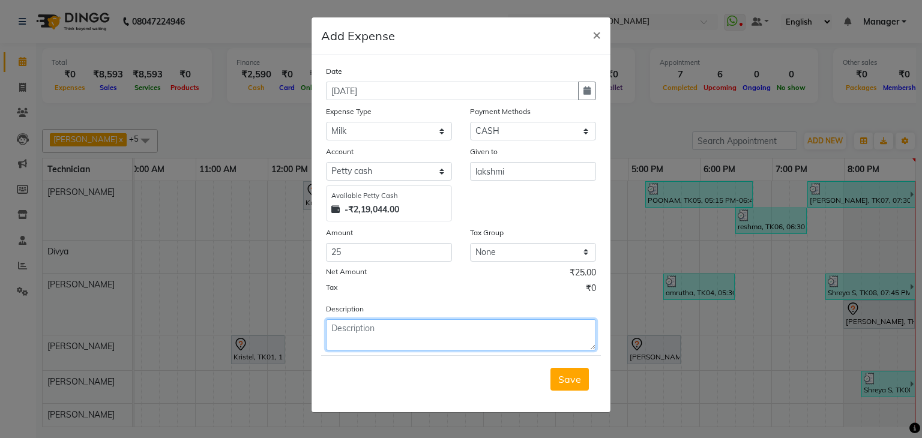
click at [435, 338] on textarea at bounding box center [461, 335] width 270 height 31
type textarea "milk for tea"
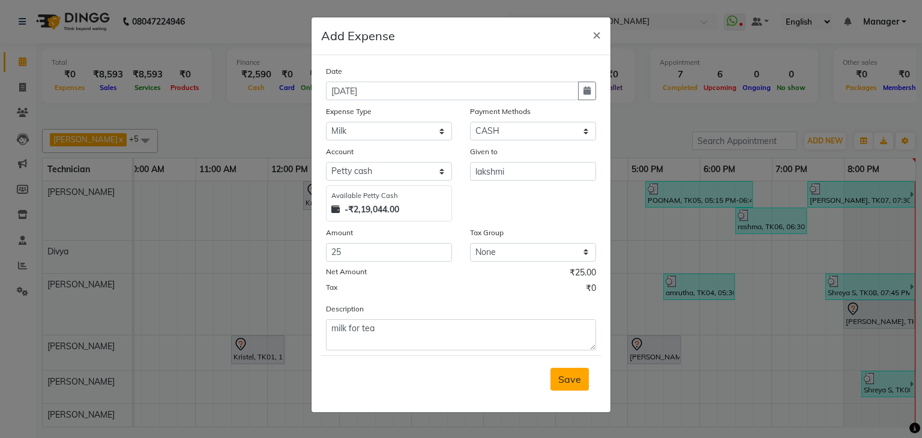
click at [568, 375] on span "Save" at bounding box center [570, 380] width 23 height 12
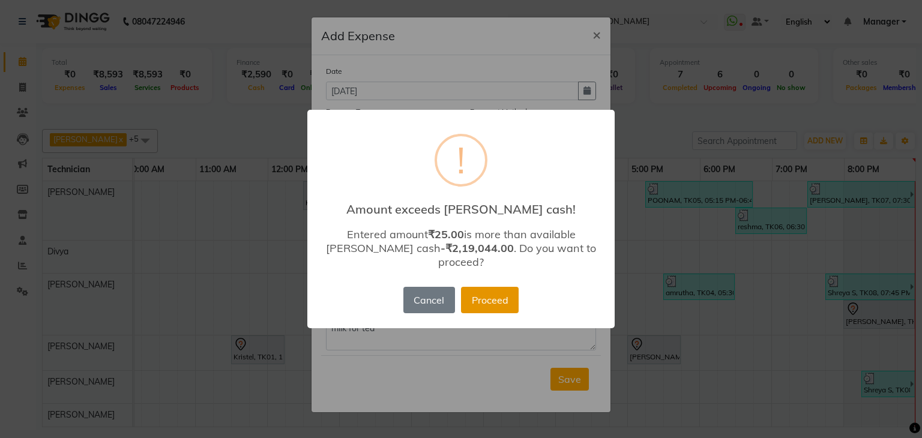
click at [482, 297] on button "Proceed" at bounding box center [490, 300] width 58 height 26
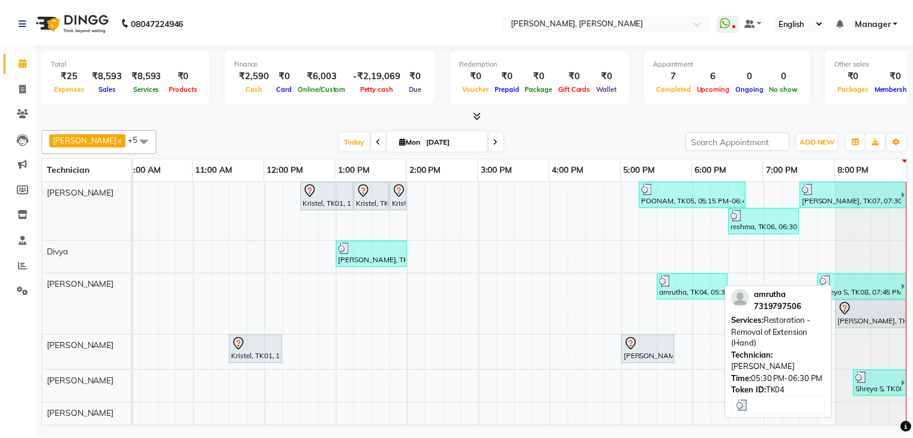
scroll to position [7, 164]
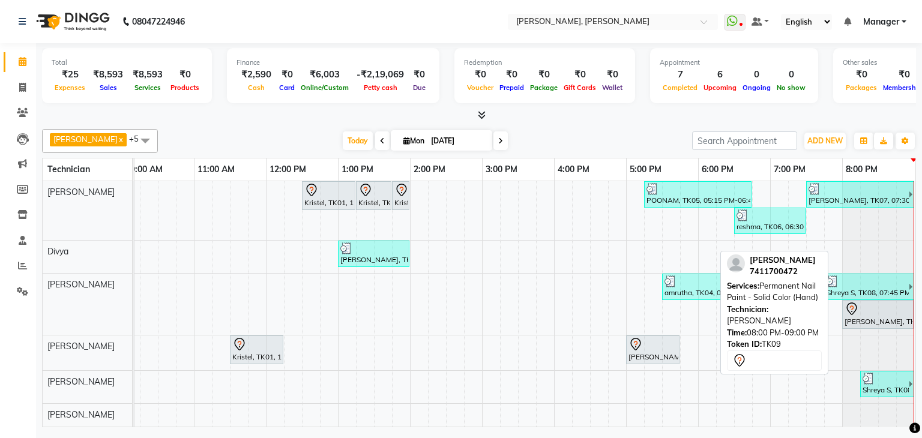
click at [867, 306] on div at bounding box center [878, 309] width 67 height 14
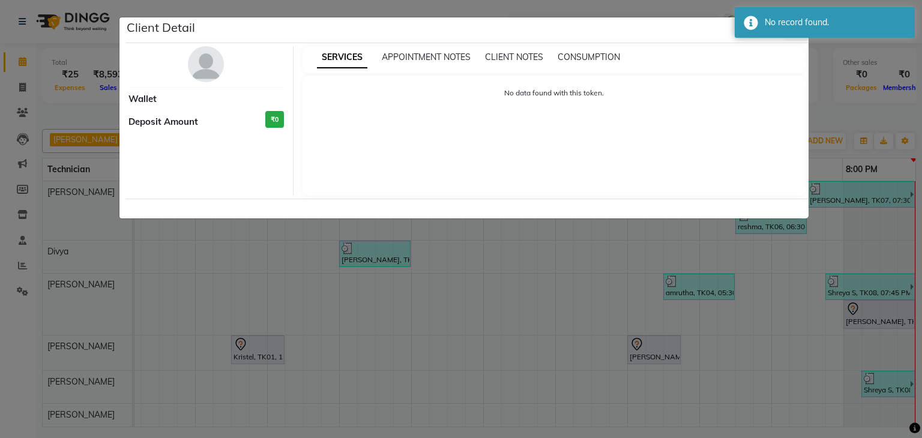
click at [768, 315] on ngb-modal-window "Client Detail Wallet Deposit Amount ₹0 SERVICES APPOINTMENT NOTES CLIENT NOTES …" at bounding box center [461, 219] width 922 height 438
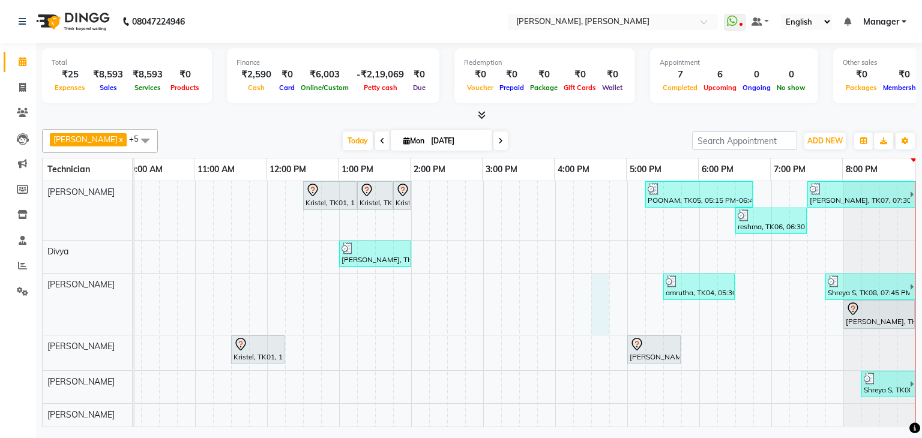
click at [599, 283] on div "Kristel, TK01, 12:30 PM-01:15 PM, Nail Extension - Acrylic (Hand) Kristel, TK01…" at bounding box center [447, 304] width 937 height 246
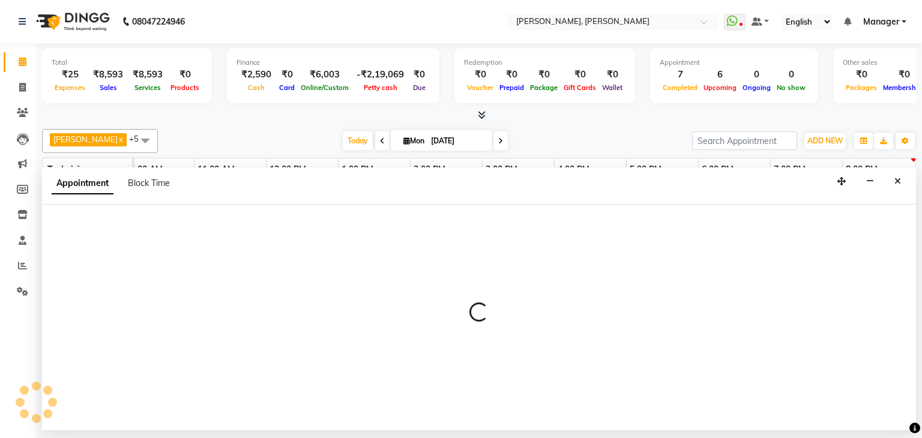
select select "81777"
select select "tentative"
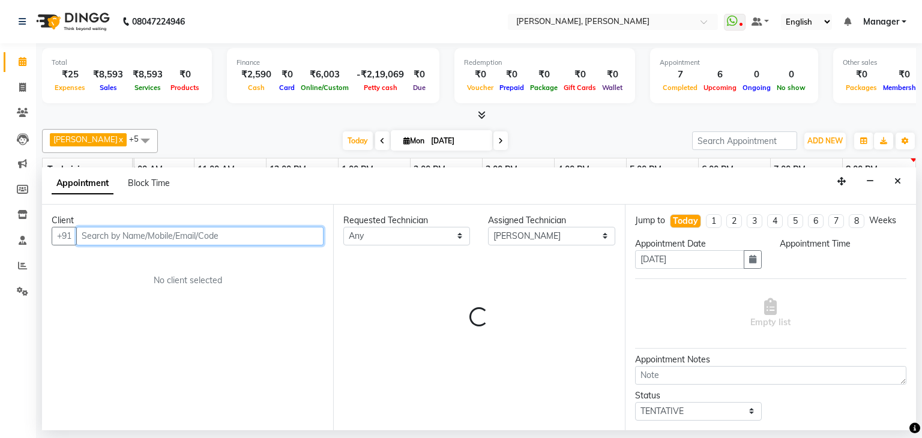
select select "990"
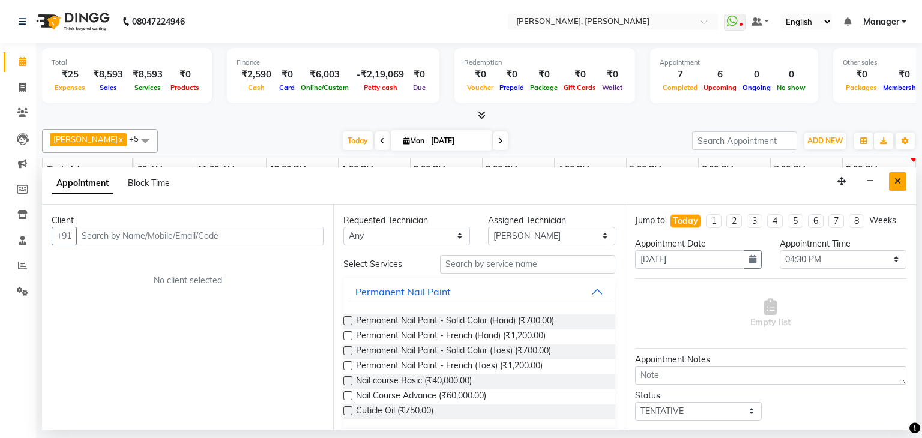
click at [898, 185] on icon "Close" at bounding box center [898, 181] width 7 height 8
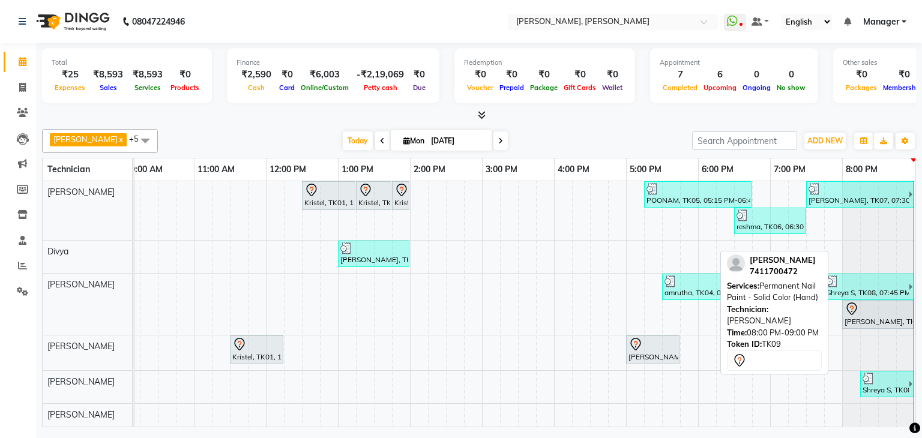
click at [844, 309] on div "[PERSON_NAME], TK09, 08:00 PM-09:00 PM, Permanent Nail Paint - Solid Color (Han…" at bounding box center [878, 314] width 69 height 25
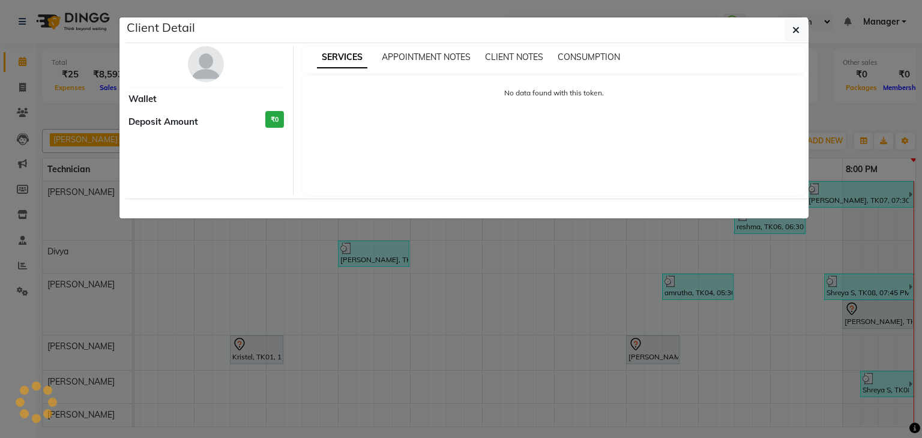
select select "7"
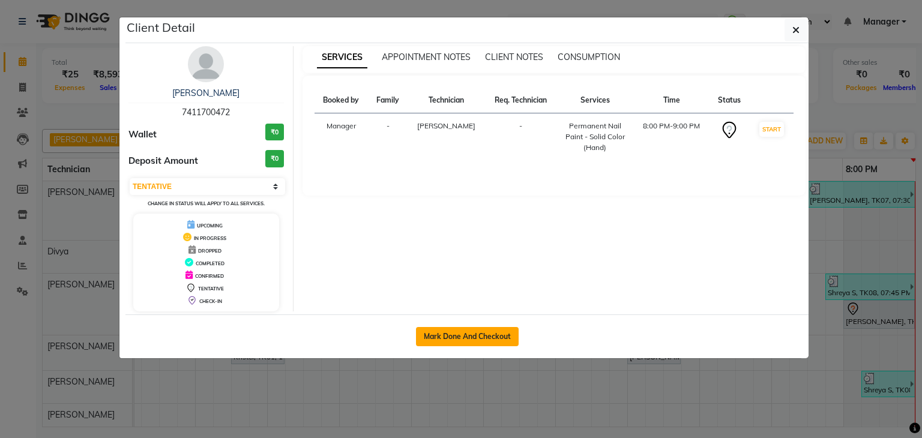
click at [459, 333] on button "Mark Done And Checkout" at bounding box center [467, 336] width 103 height 19
select select "service"
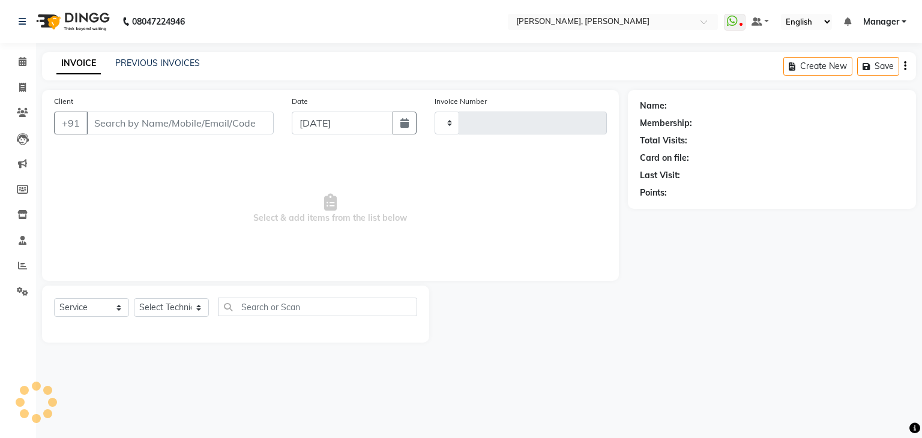
type input "1129"
select select "6455"
type input "74******72"
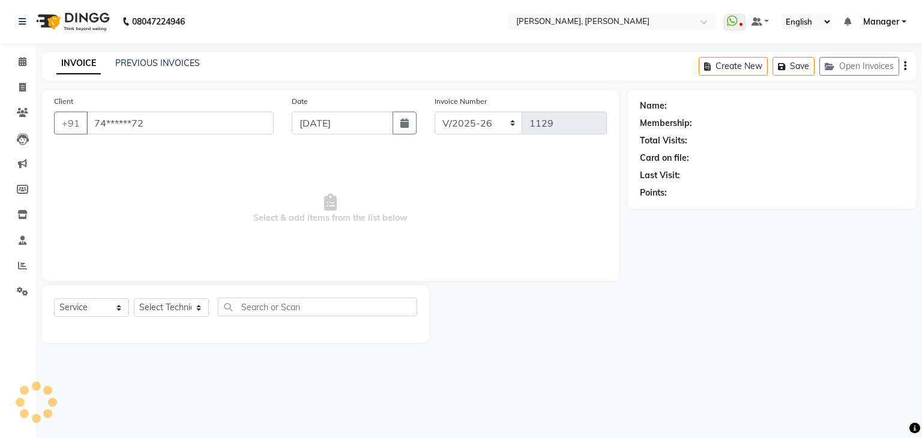
select select "81777"
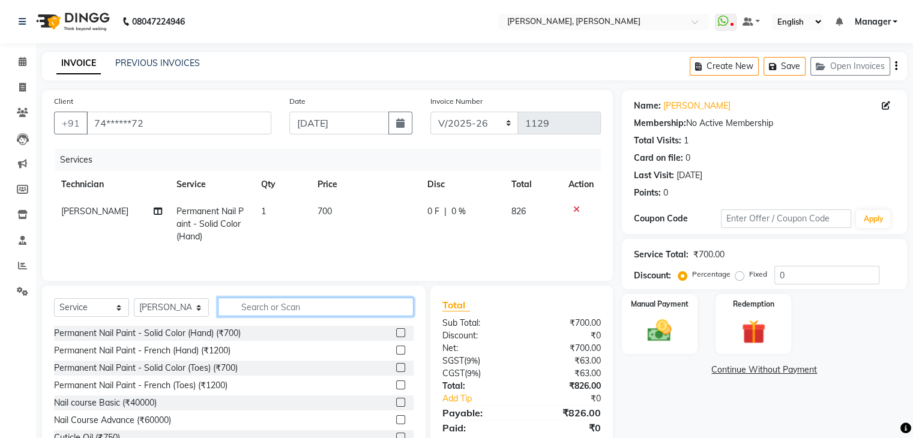
click at [336, 315] on input "text" at bounding box center [316, 307] width 196 height 19
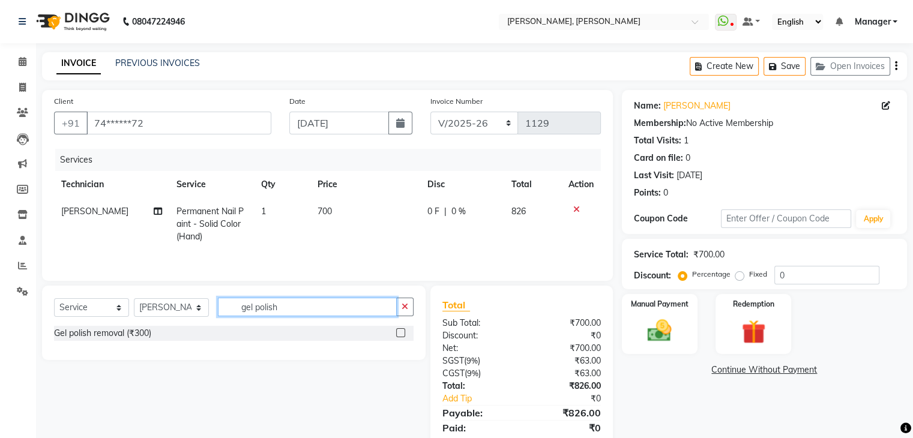
type input "gel polish"
click at [399, 330] on label at bounding box center [400, 333] width 9 height 9
click at [399, 330] on input "checkbox" at bounding box center [400, 334] width 8 height 8
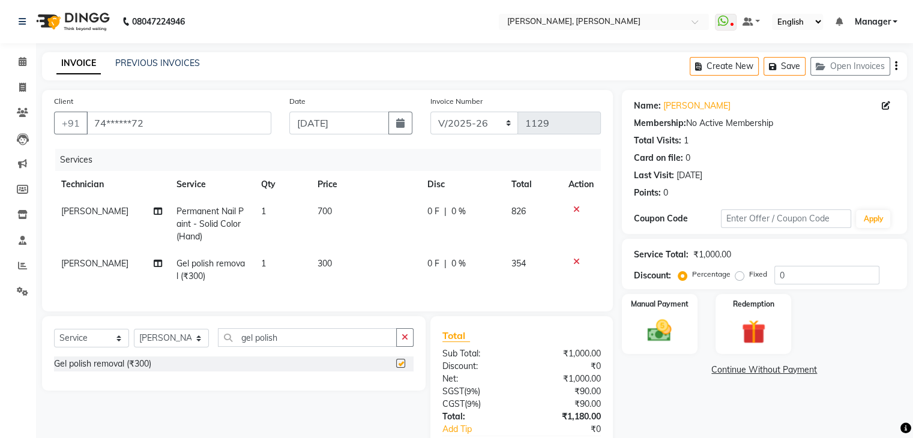
checkbox input "false"
click at [308, 344] on input "gel polish" at bounding box center [307, 338] width 179 height 19
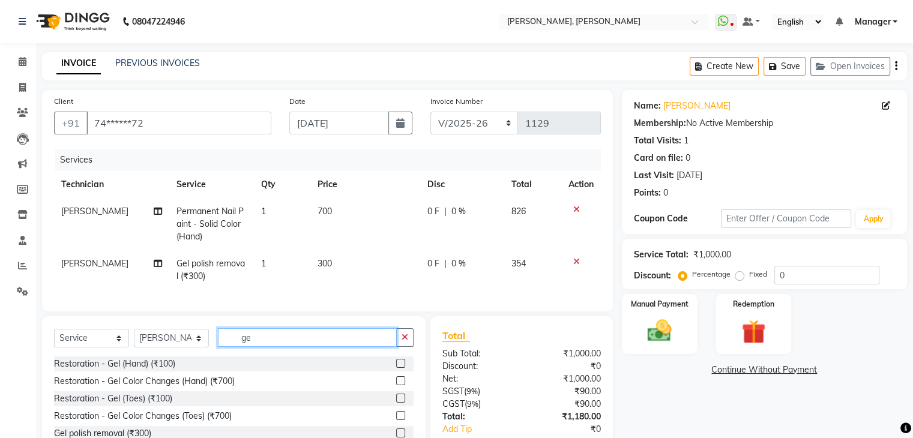
type input "g"
type input "art"
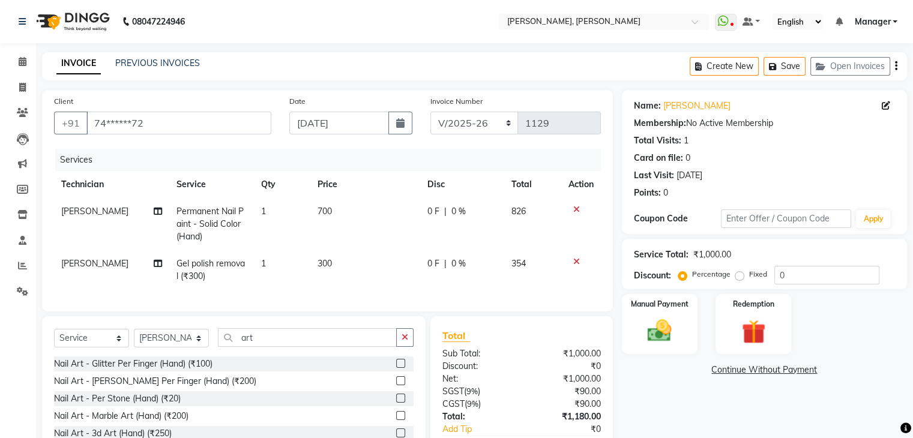
click at [396, 386] on label at bounding box center [400, 381] width 9 height 9
click at [396, 386] on input "checkbox" at bounding box center [400, 382] width 8 height 8
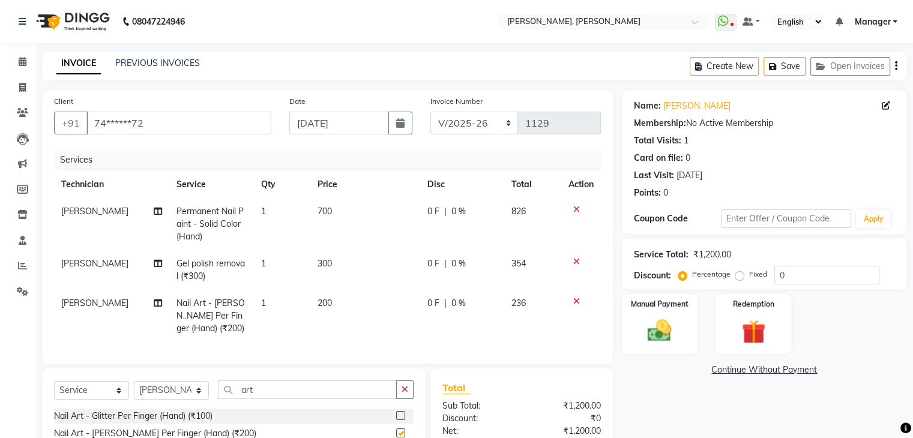
checkbox input "false"
click at [267, 305] on td "1" at bounding box center [282, 316] width 56 height 52
select select "81777"
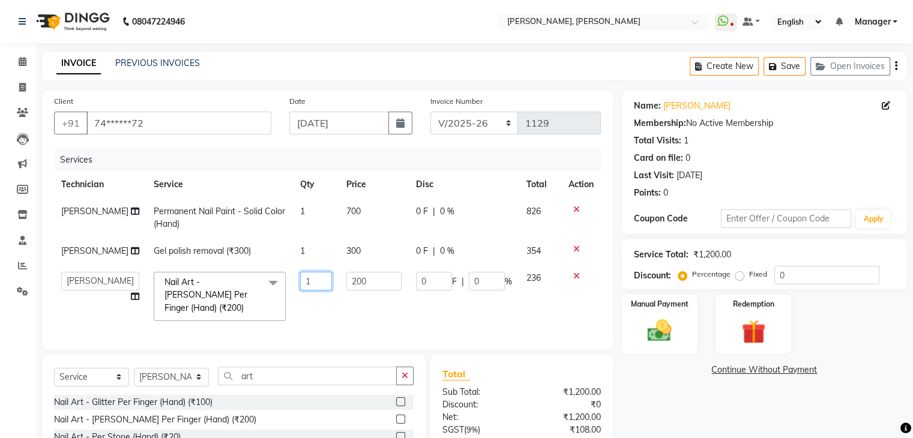
click at [303, 282] on input "1" at bounding box center [316, 281] width 32 height 19
type input "2"
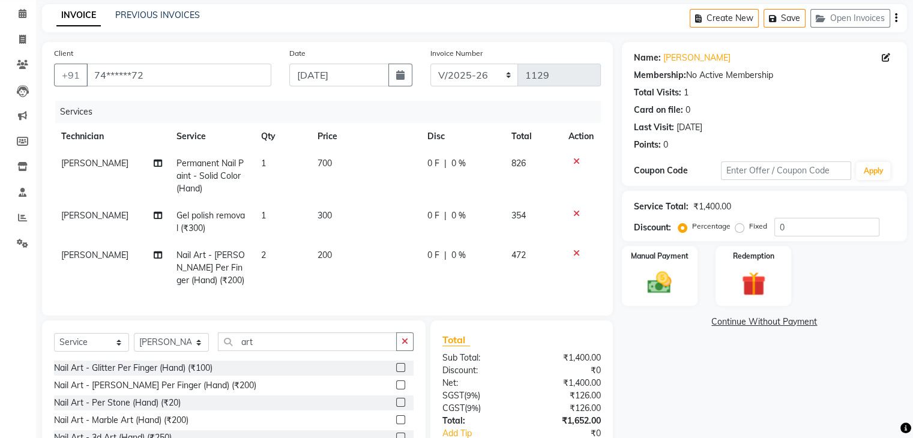
click at [396, 372] on label at bounding box center [400, 367] width 9 height 9
click at [396, 372] on input "checkbox" at bounding box center [400, 369] width 8 height 8
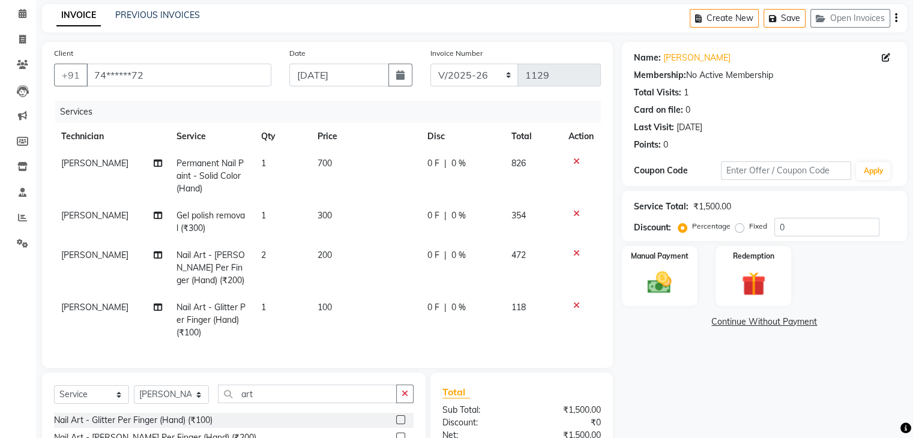
click at [576, 253] on icon at bounding box center [577, 253] width 7 height 8
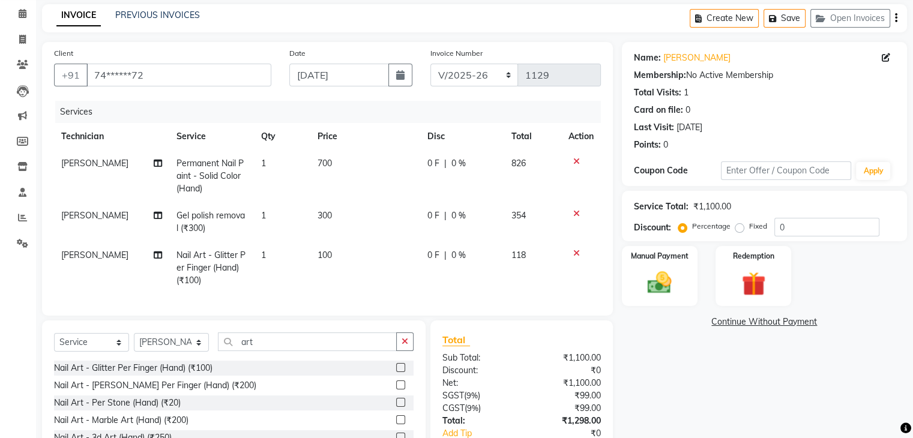
click at [576, 253] on icon at bounding box center [577, 253] width 7 height 8
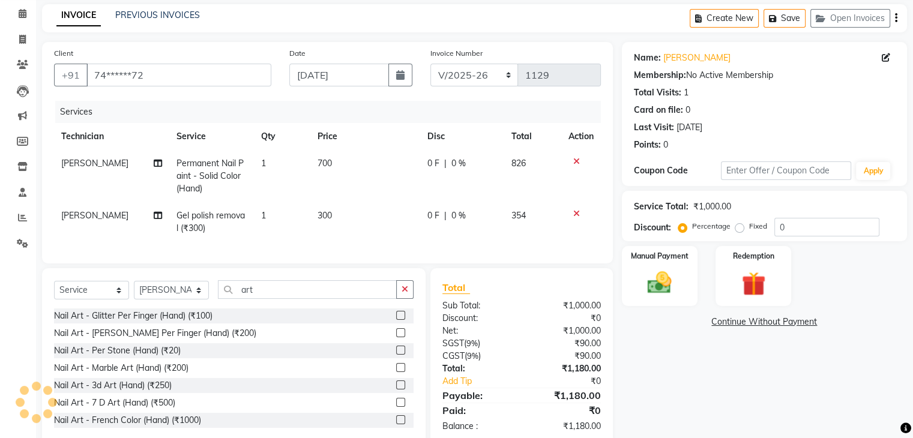
click at [396, 320] on label at bounding box center [400, 315] width 9 height 9
click at [396, 320] on input "checkbox" at bounding box center [400, 316] width 8 height 8
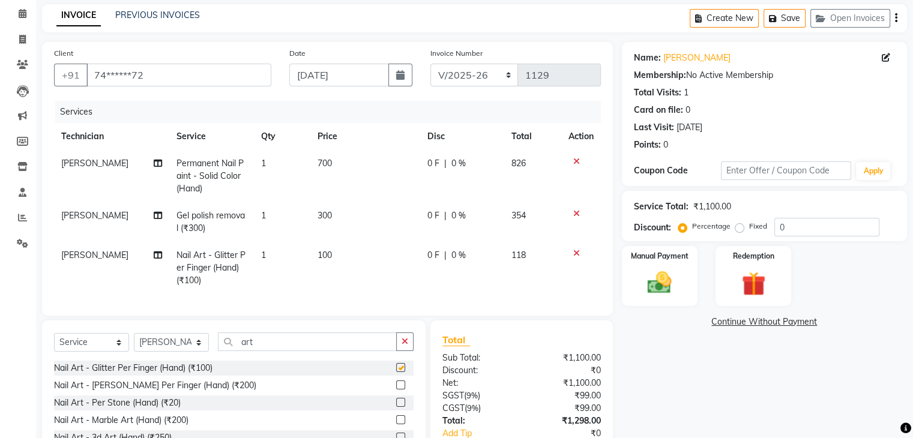
checkbox input "false"
click at [274, 246] on td "1" at bounding box center [282, 268] width 56 height 52
select select "81777"
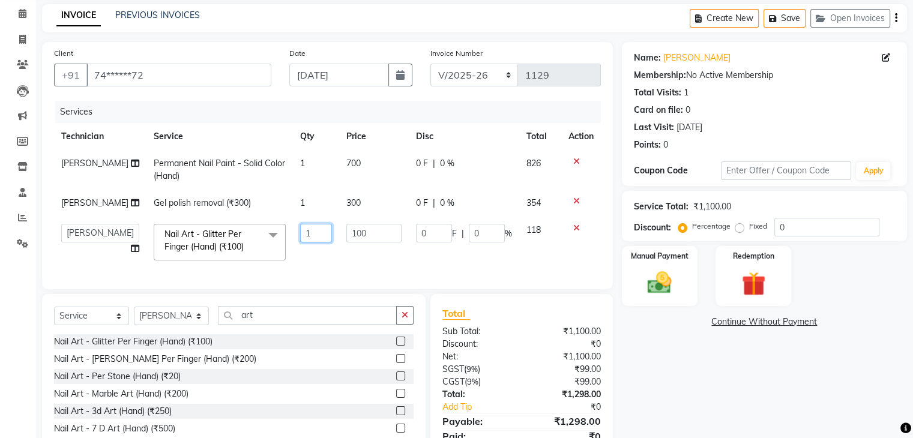
click at [304, 241] on input "1" at bounding box center [316, 233] width 32 height 19
type input "2"
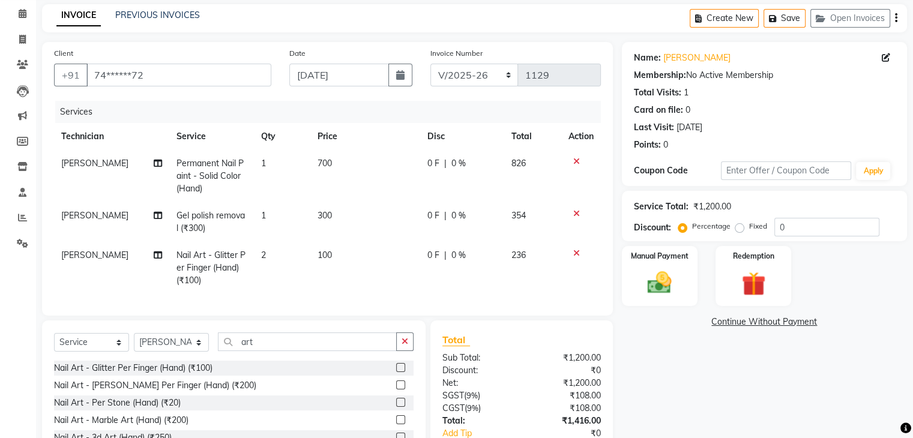
click at [344, 295] on div "Client +91 74******72 Date [DATE] Invoice Number BTH/2025-26 RED/2025-26 V/2025…" at bounding box center [327, 179] width 571 height 274
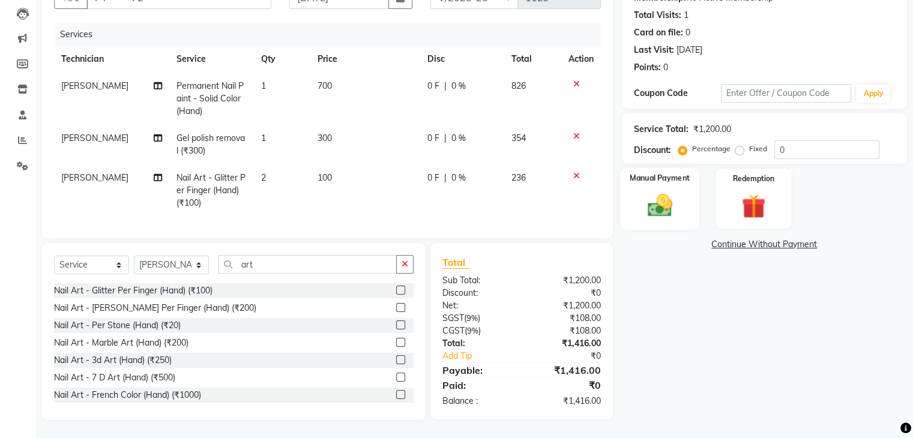
click at [640, 209] on img at bounding box center [660, 206] width 40 height 29
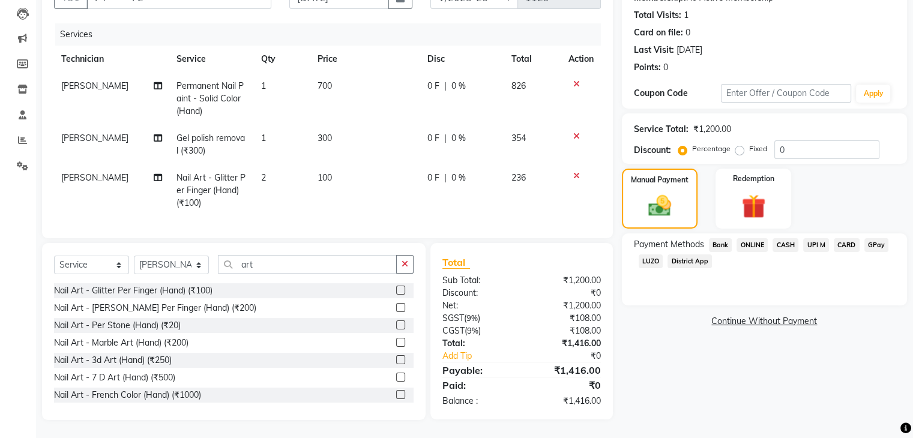
click at [649, 255] on span "LUZO" at bounding box center [651, 262] width 25 height 14
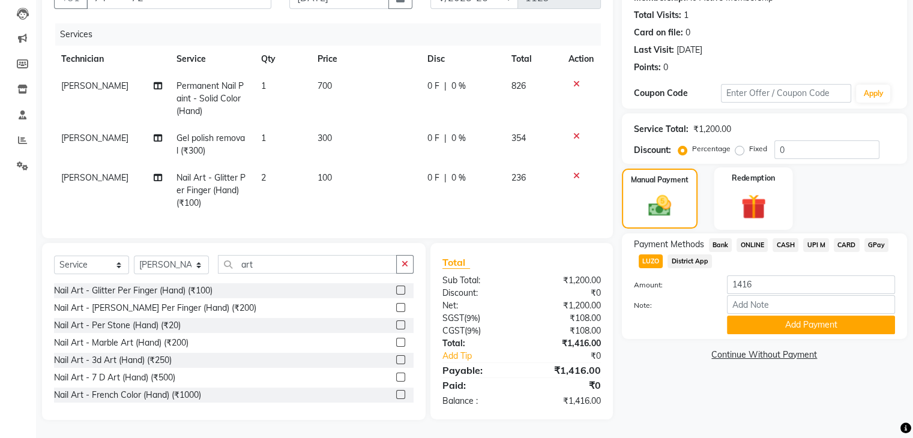
click at [756, 201] on img at bounding box center [753, 207] width 40 height 31
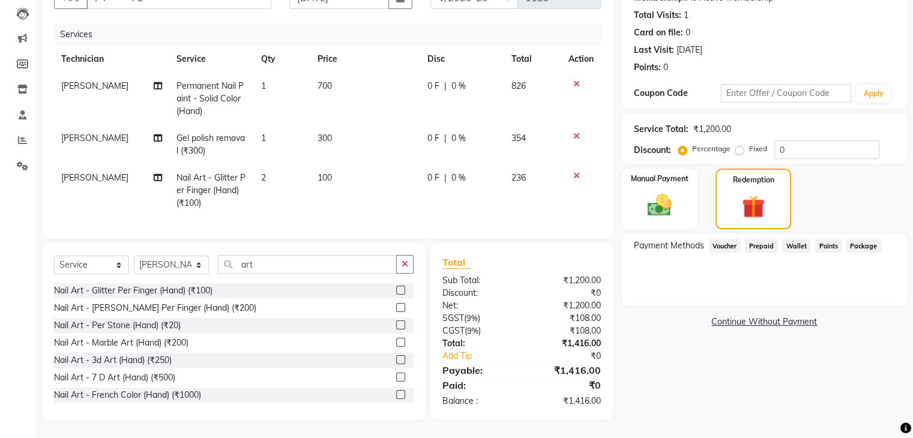
click at [759, 241] on span "Prepaid" at bounding box center [761, 246] width 32 height 14
click at [677, 202] on img at bounding box center [660, 205] width 40 height 29
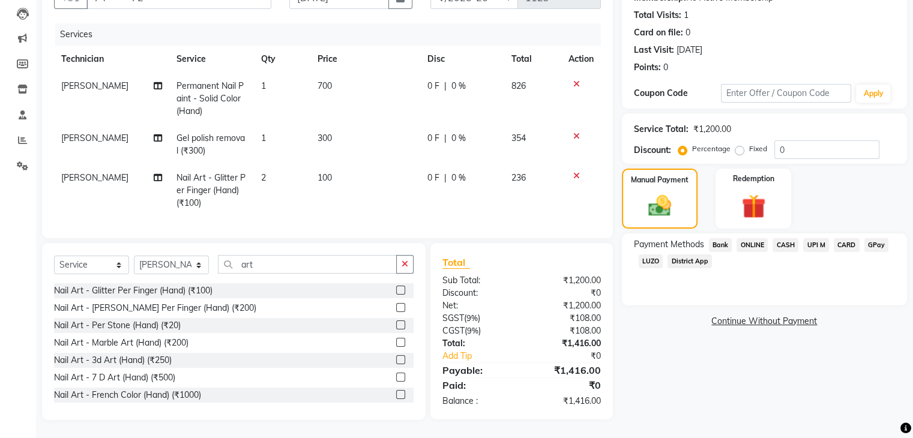
click at [648, 255] on span "LUZO" at bounding box center [651, 262] width 25 height 14
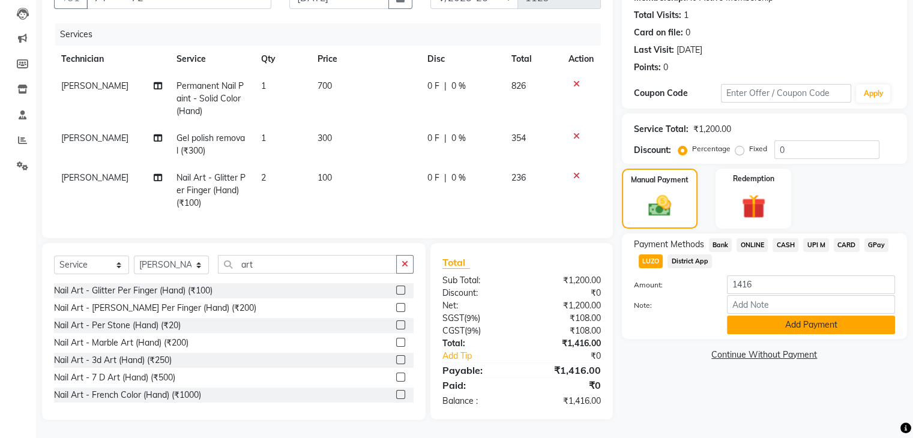
click at [733, 316] on button "Add Payment" at bounding box center [811, 325] width 168 height 19
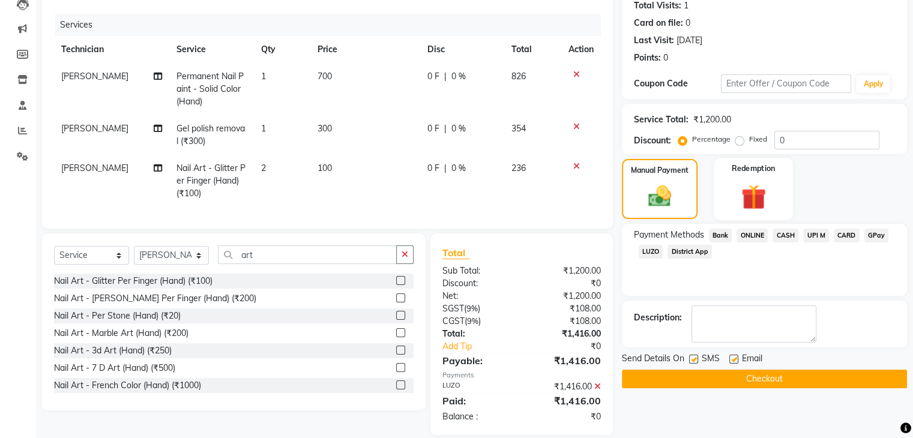
click at [757, 207] on img at bounding box center [753, 197] width 40 height 31
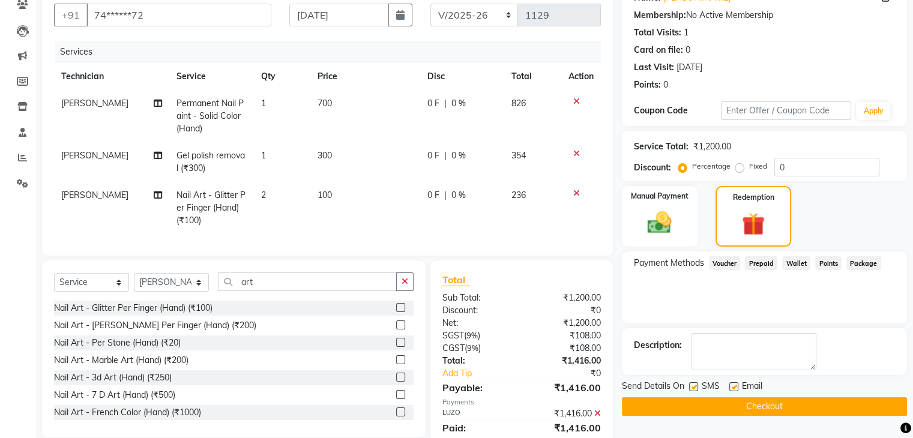
scroll to position [160, 0]
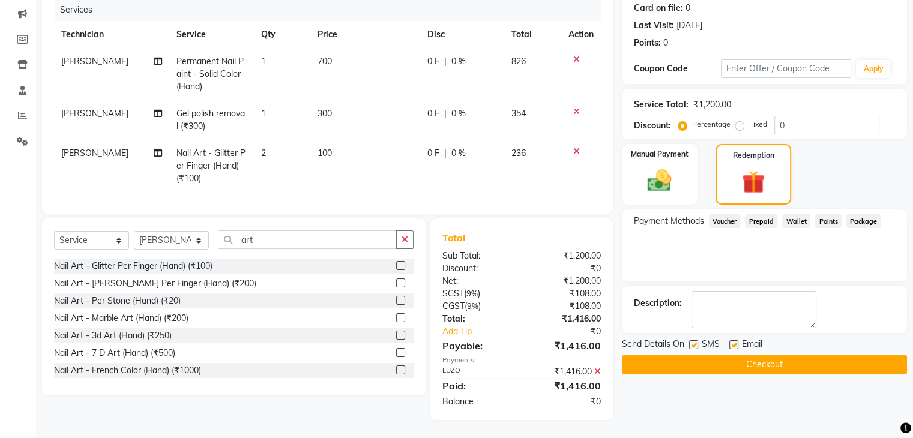
click at [599, 369] on icon at bounding box center [598, 372] width 7 height 8
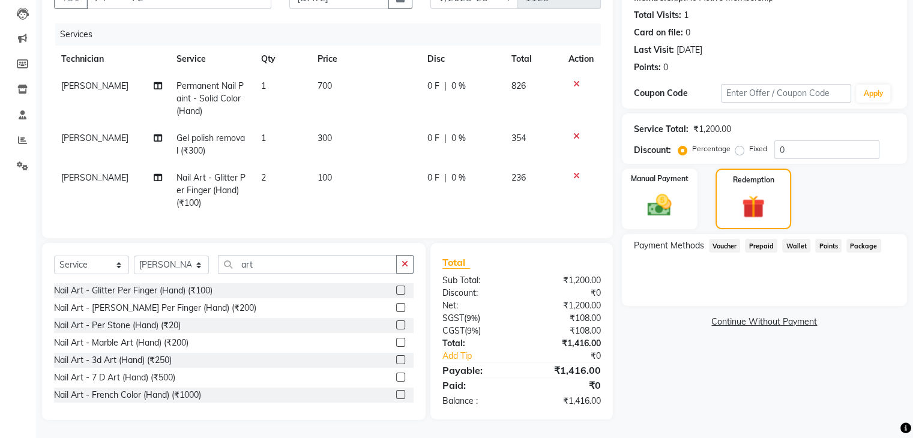
scroll to position [22, 0]
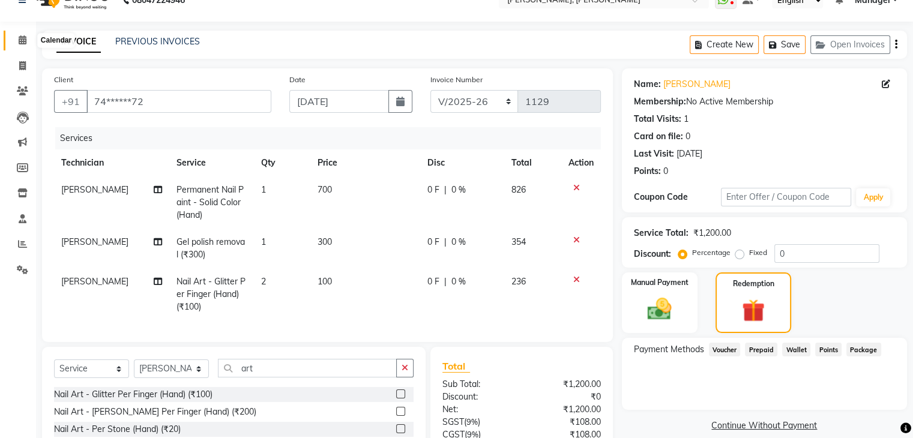
click at [24, 41] on icon at bounding box center [23, 39] width 8 height 9
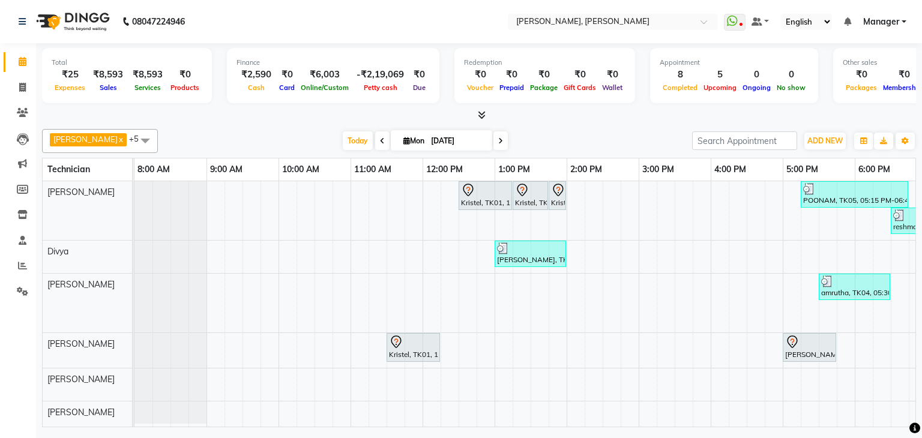
scroll to position [0, 157]
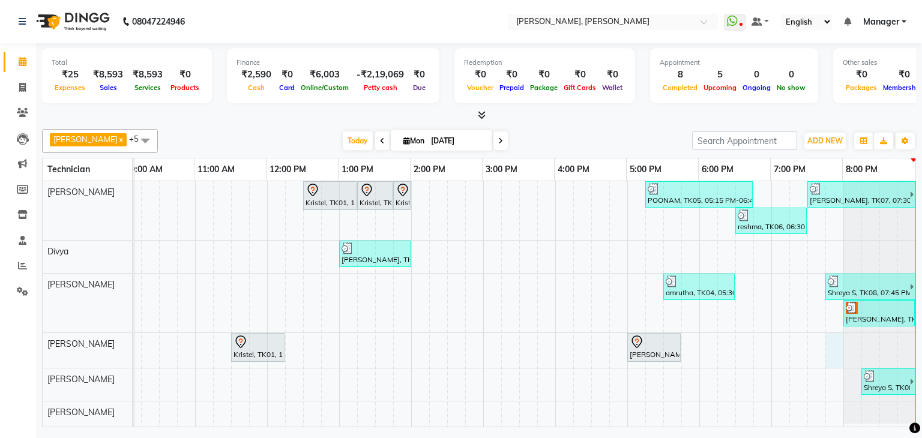
click at [829, 346] on div "Kristel, TK01, 12:30 PM-01:15 PM, Nail Extension - Acrylic (Hand) Kristel, TK01…" at bounding box center [447, 304] width 937 height 246
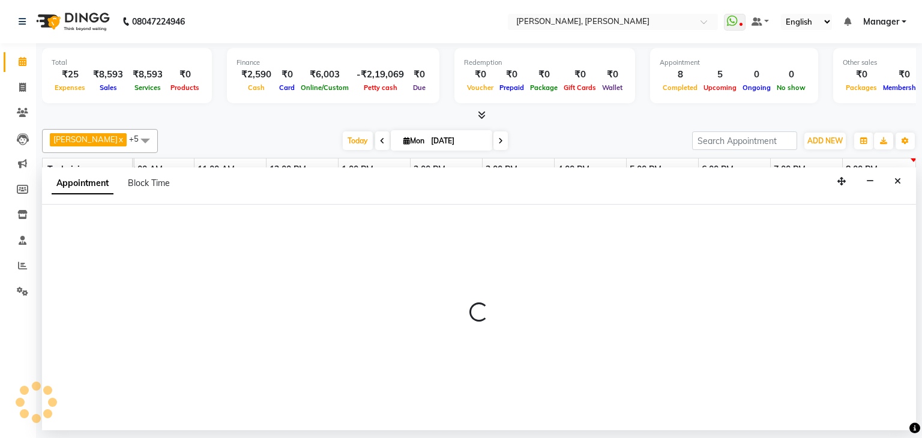
select select "86749"
select select "1185"
select select "tentative"
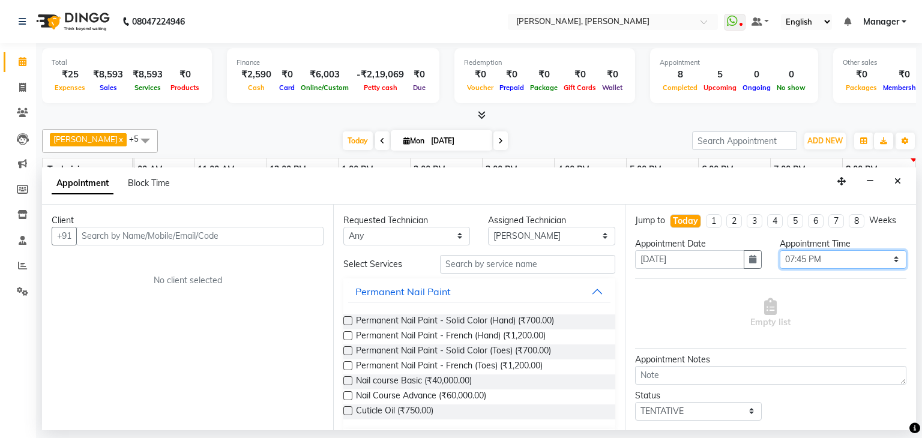
click at [822, 255] on select "Select 09:00 AM 09:15 AM 09:30 AM 09:45 AM 10:00 AM 10:15 AM 10:30 AM 10:45 AM …" at bounding box center [843, 259] width 127 height 19
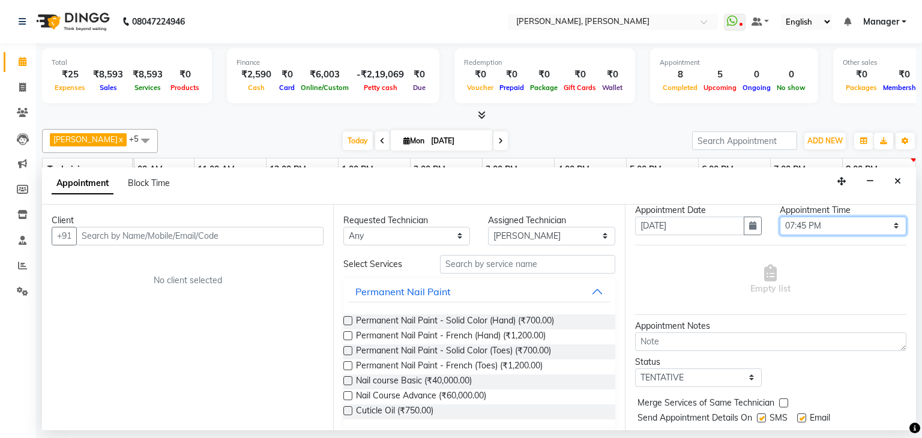
scroll to position [34, 0]
click at [838, 226] on select "Select 09:00 AM 09:15 AM 09:30 AM 09:45 AM 10:00 AM 10:15 AM 10:30 AM 10:45 AM …" at bounding box center [843, 226] width 127 height 19
select select "1200"
click at [780, 217] on select "Select 09:00 AM 09:15 AM 09:30 AM 09:45 AM 10:00 AM 10:15 AM 10:30 AM 10:45 AM …" at bounding box center [843, 226] width 127 height 19
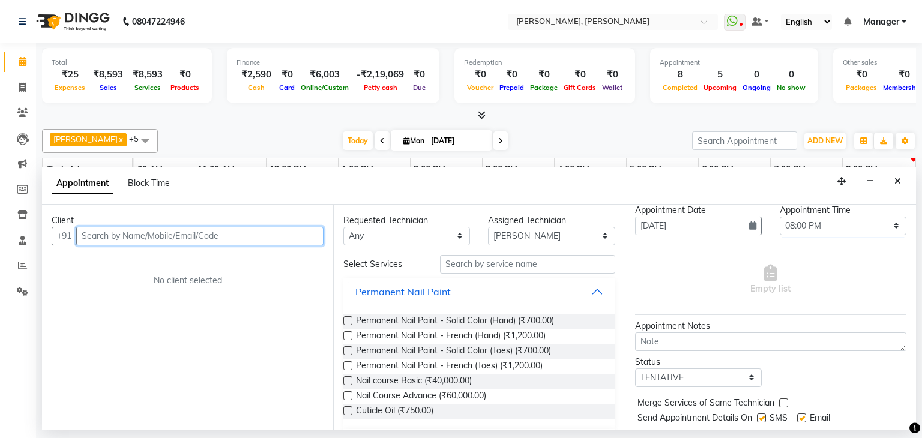
click at [163, 231] on input "text" at bounding box center [199, 236] width 247 height 19
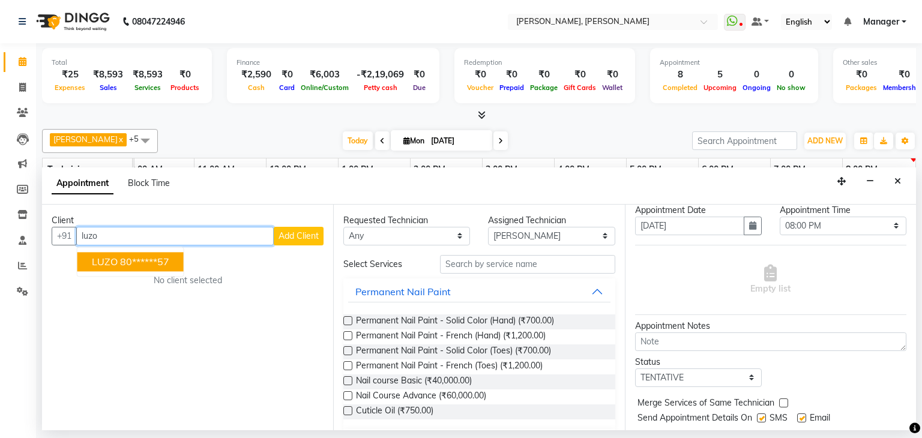
click at [135, 262] on ngb-highlight "80******57" at bounding box center [144, 262] width 49 height 12
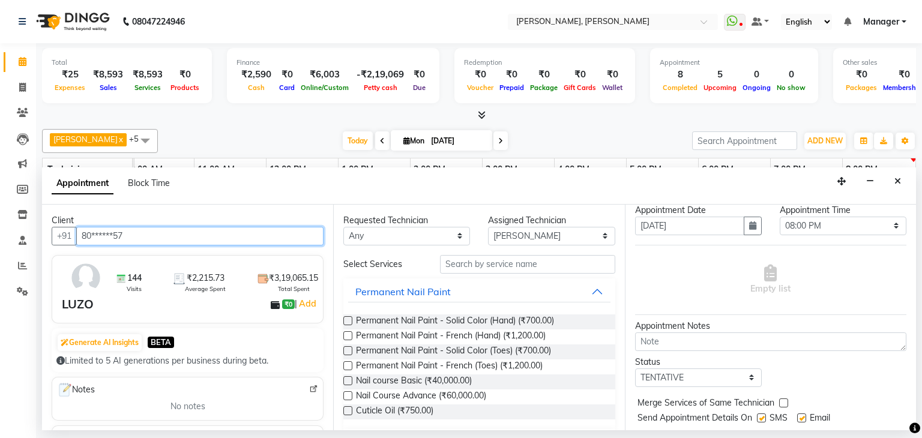
type input "80******57"
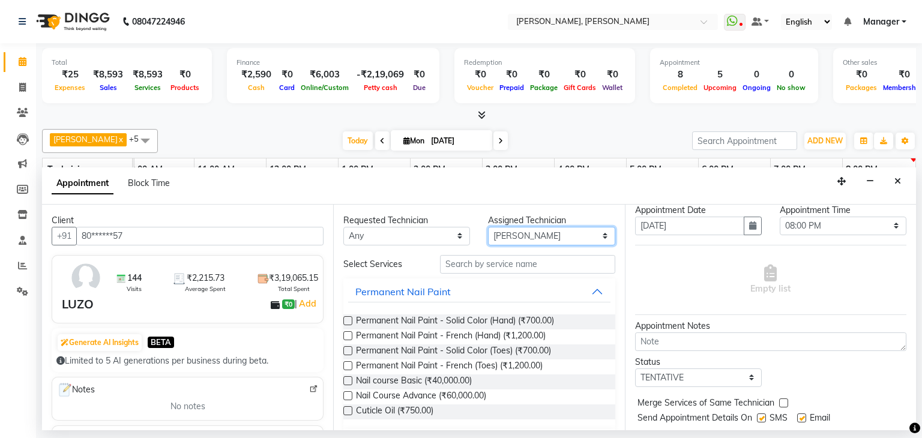
click at [532, 236] on select "Select [PERSON_NAME] [PERSON_NAME] Apshana [PERSON_NAME] Kunal Nikhil [PERSON_N…" at bounding box center [551, 236] width 127 height 19
select select "81777"
click at [488, 227] on select "Select [PERSON_NAME] [PERSON_NAME] Apshana [PERSON_NAME] Kunal Nikhil [PERSON_N…" at bounding box center [551, 236] width 127 height 19
click at [346, 320] on label at bounding box center [348, 321] width 9 height 9
click at [346, 320] on input "checkbox" at bounding box center [348, 322] width 8 height 8
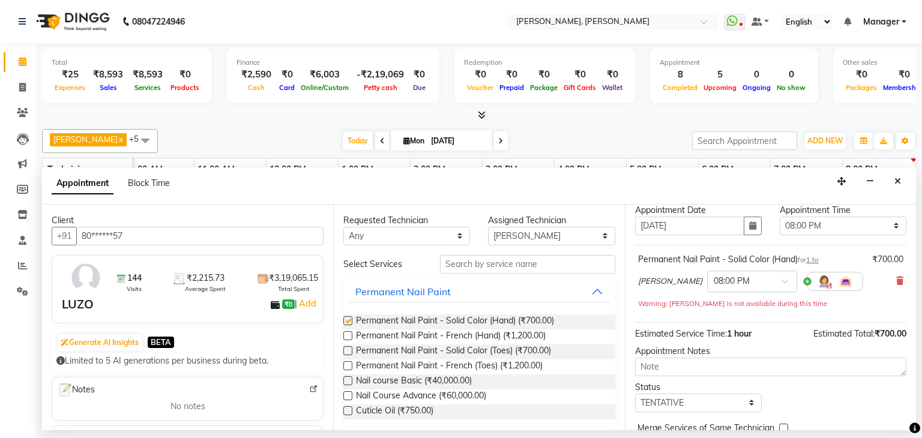
checkbox input "false"
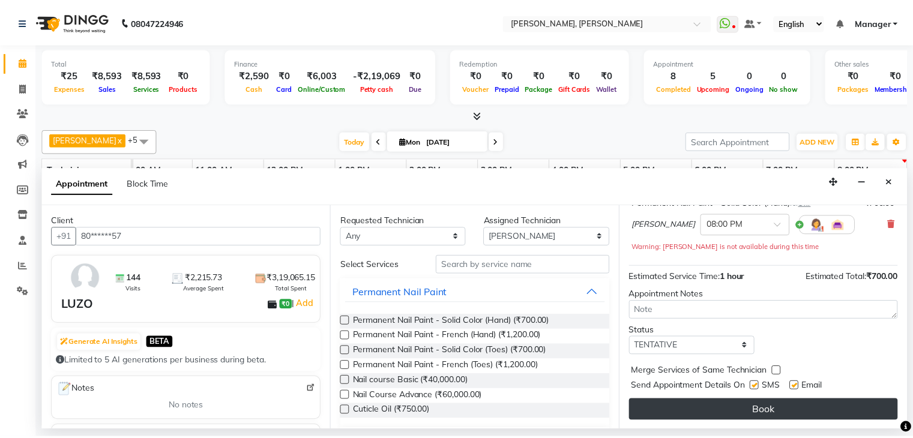
scroll to position [90, 0]
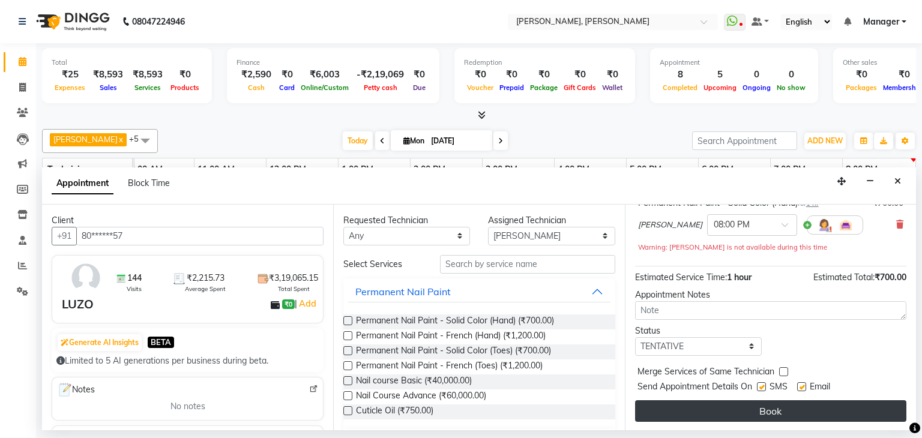
click at [763, 409] on button "Book" at bounding box center [770, 412] width 271 height 22
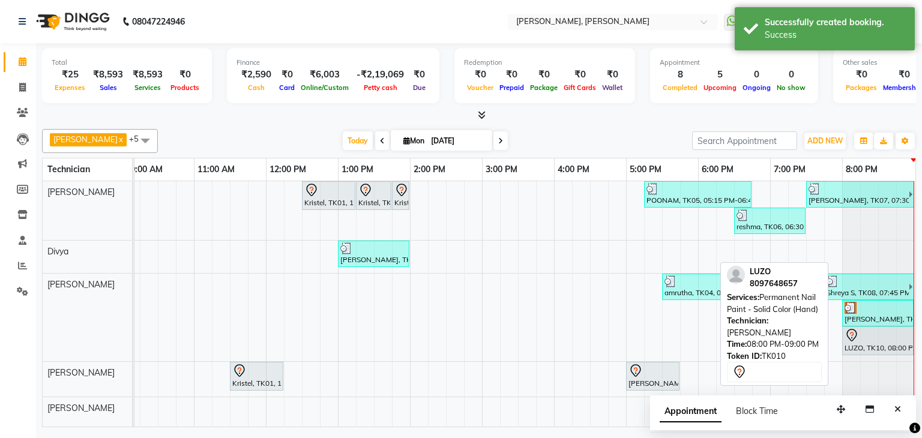
click at [867, 347] on div "LUZO, TK10, 08:00 PM-09:00 PM, Permanent Nail Paint - Solid Color (Hand)" at bounding box center [878, 341] width 69 height 25
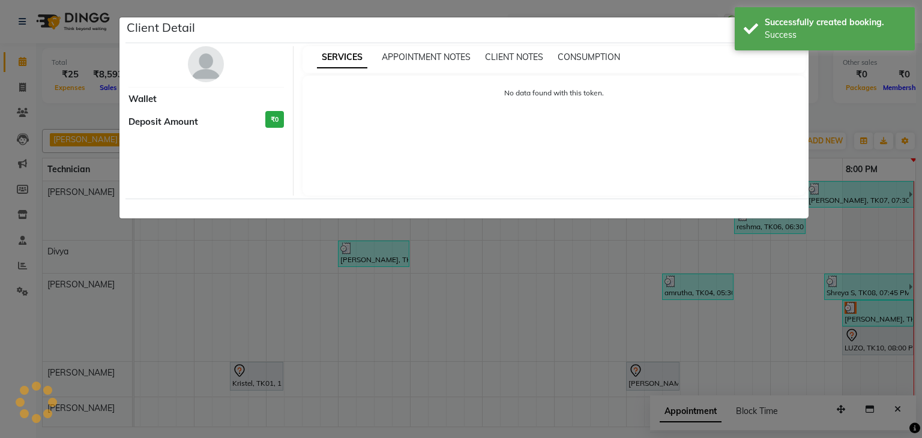
select select "7"
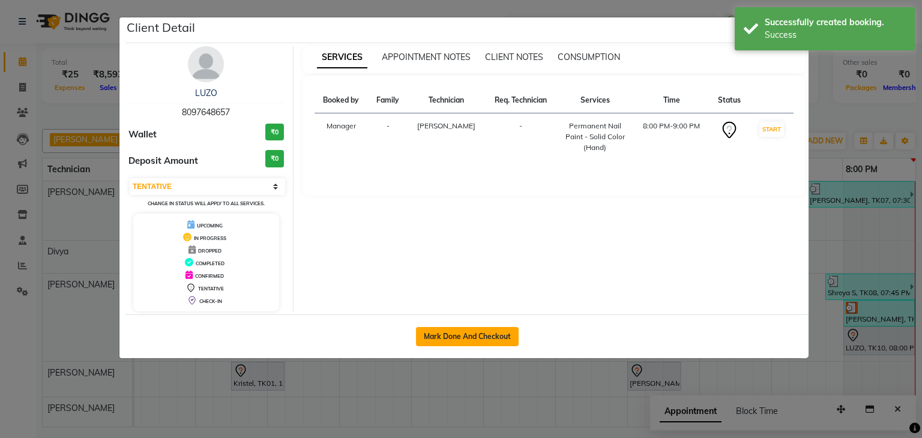
click at [474, 327] on button "Mark Done And Checkout" at bounding box center [467, 336] width 103 height 19
select select "6455"
select select "service"
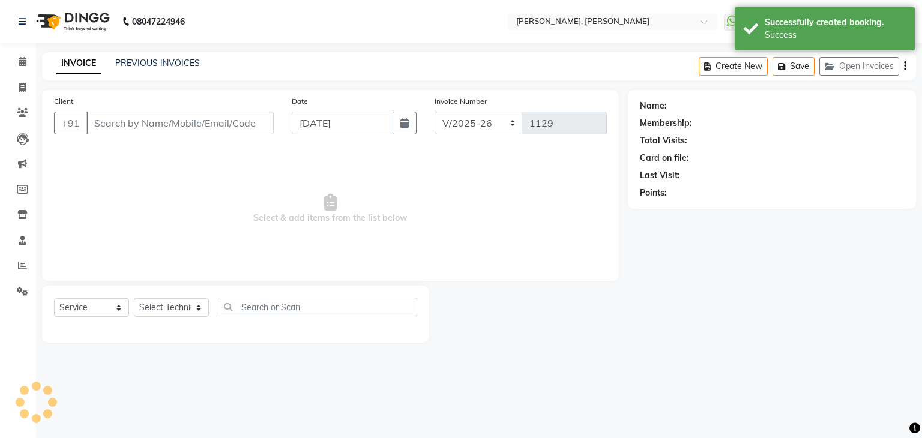
type input "80******57"
select select "81777"
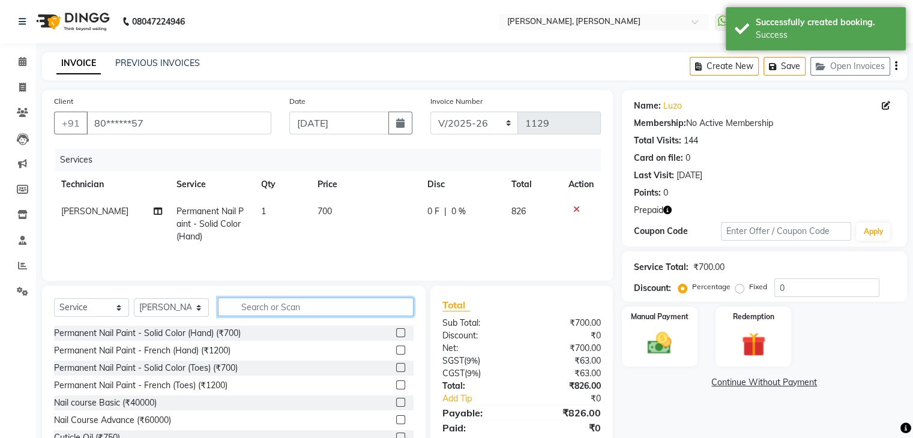
click at [331, 309] on input "text" at bounding box center [316, 307] width 196 height 19
click at [333, 309] on input "text" at bounding box center [316, 307] width 196 height 19
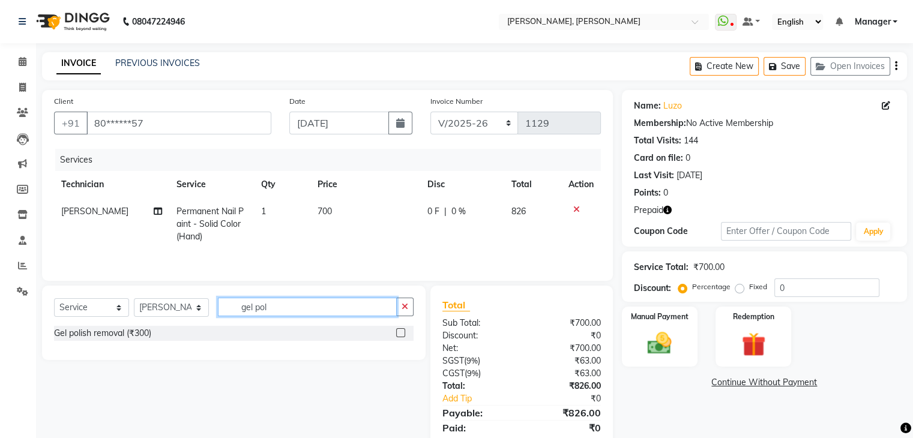
type input "gel pol"
click at [396, 338] on div at bounding box center [400, 335] width 8 height 13
click at [401, 335] on label at bounding box center [400, 333] width 9 height 9
click at [401, 335] on input "checkbox" at bounding box center [400, 334] width 8 height 8
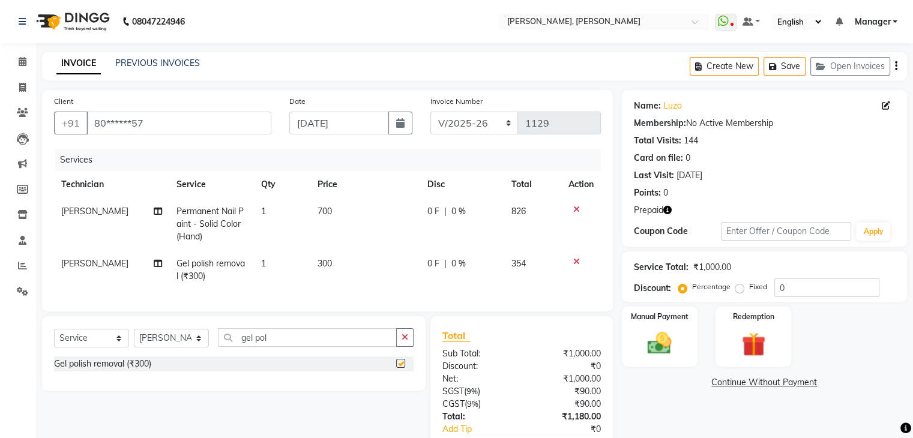
checkbox input "false"
click at [347, 341] on input "gel pol" at bounding box center [307, 338] width 179 height 19
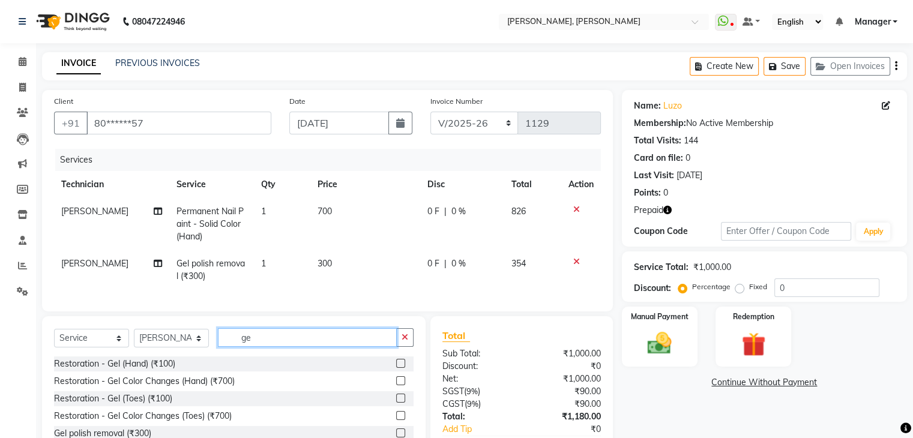
type input "g"
type input "art"
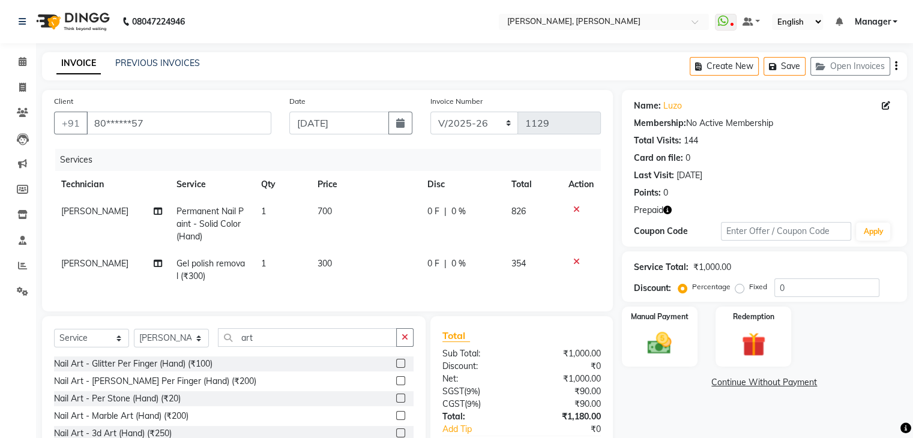
click at [396, 368] on label at bounding box center [400, 363] width 9 height 9
click at [396, 368] on input "checkbox" at bounding box center [400, 364] width 8 height 8
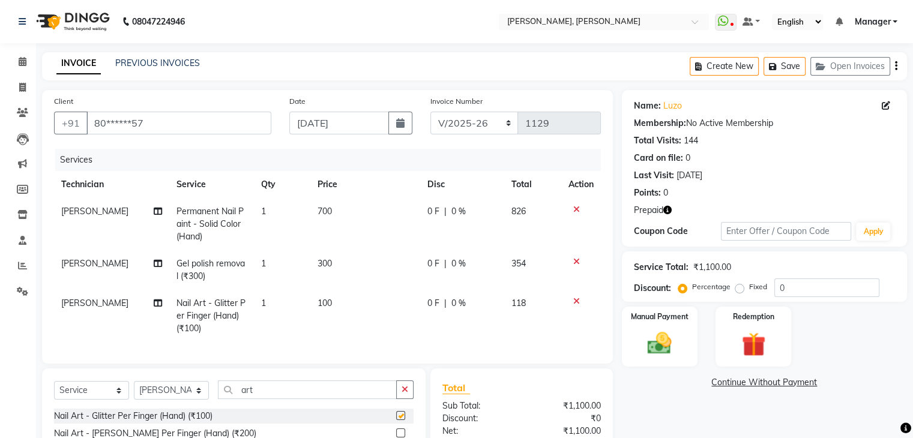
checkbox input "false"
click at [269, 303] on td "1" at bounding box center [282, 316] width 56 height 52
select select "81777"
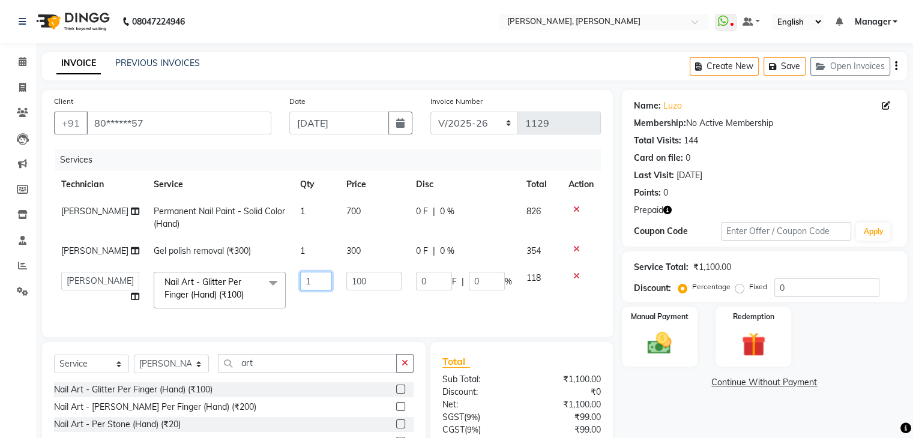
click at [303, 286] on input "1" at bounding box center [316, 281] width 32 height 19
type input "2"
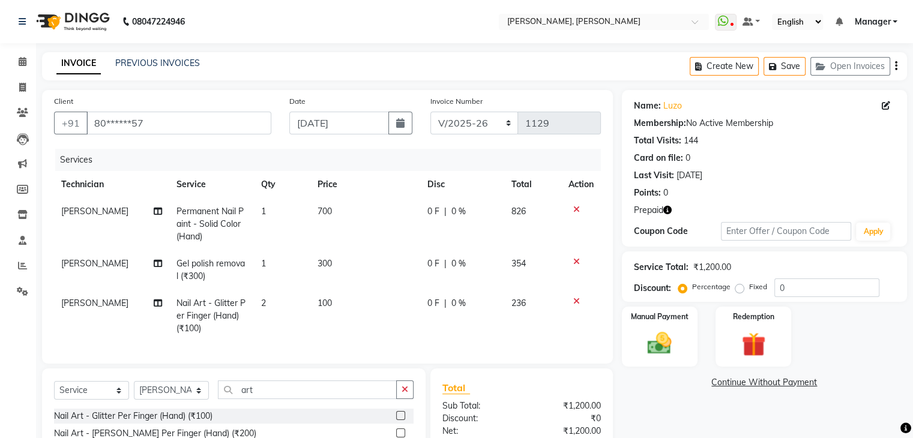
click at [353, 309] on td "100" at bounding box center [366, 316] width 110 height 52
select select "81777"
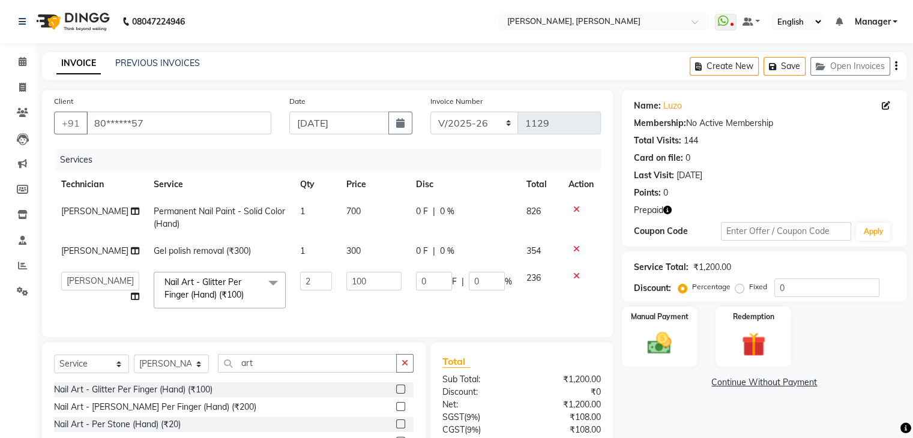
scroll to position [108, 0]
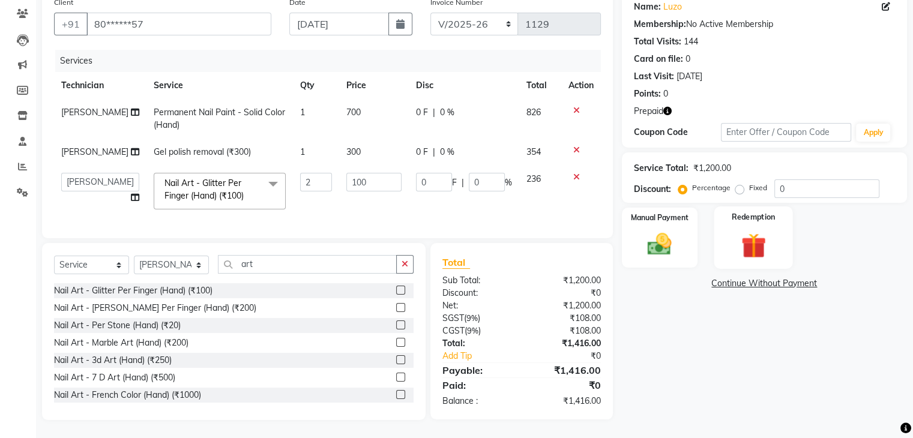
click at [763, 244] on img at bounding box center [753, 246] width 40 height 31
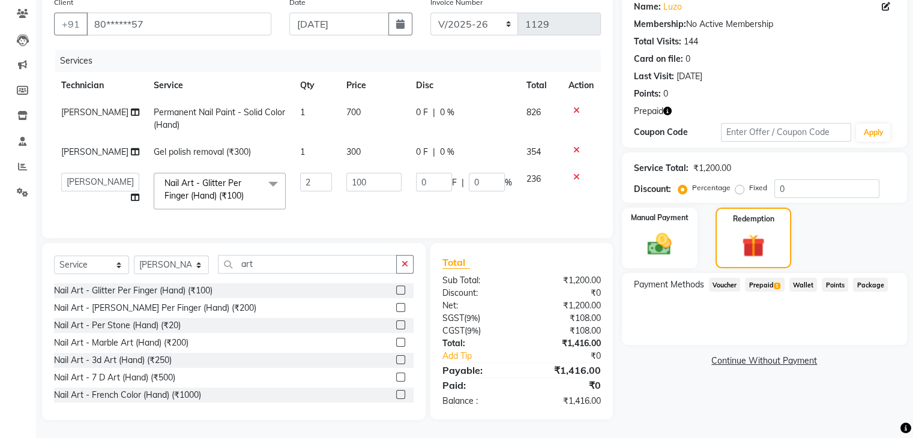
click at [772, 278] on span "Prepaid 1" at bounding box center [764, 285] width 39 height 14
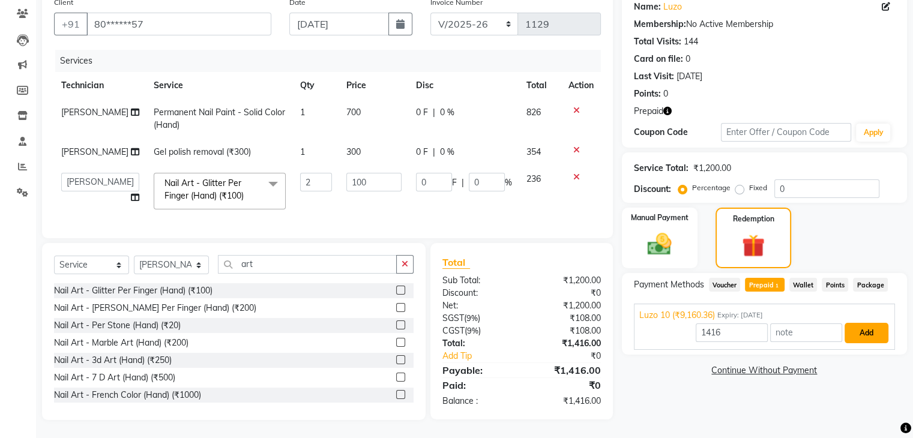
click at [879, 327] on button "Add" at bounding box center [867, 333] width 44 height 20
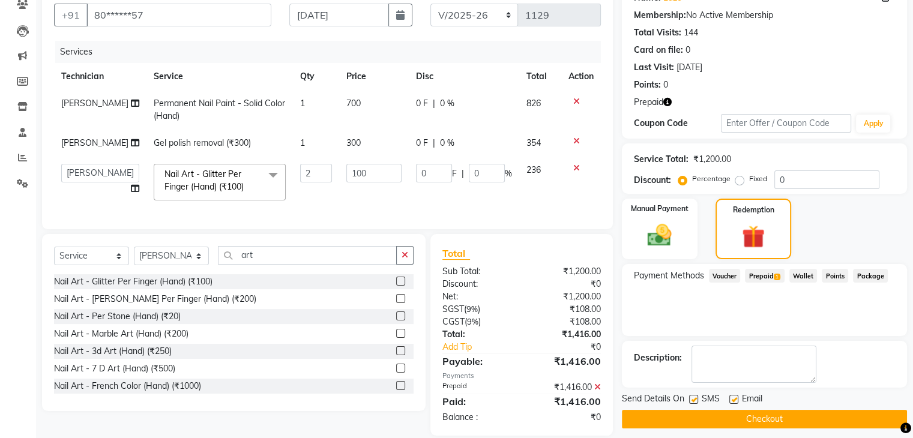
scroll to position [132, 0]
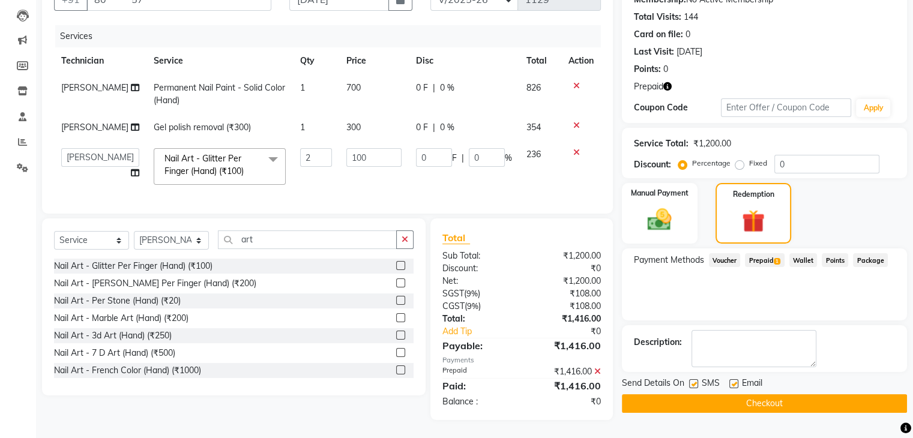
click at [688, 396] on button "Checkout" at bounding box center [764, 404] width 285 height 19
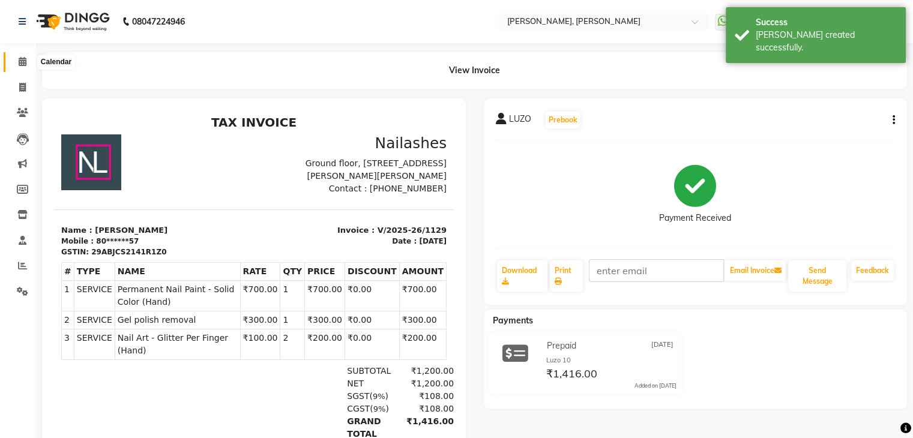
click at [19, 62] on icon at bounding box center [23, 61] width 8 height 9
